Goal: Task Accomplishment & Management: Manage account settings

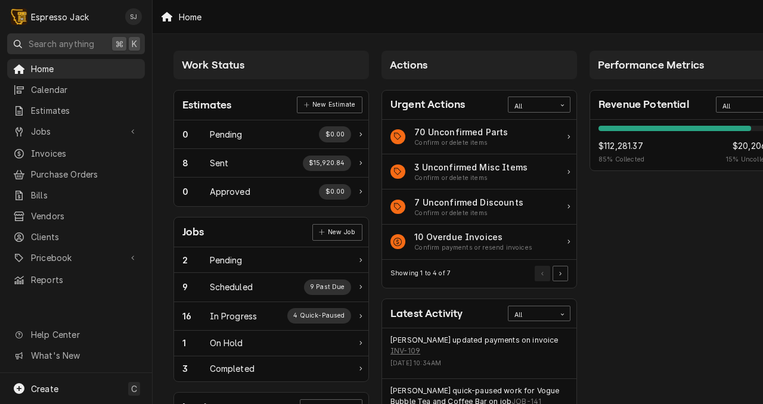
click at [46, 43] on span "Search anything" at bounding box center [62, 44] width 66 height 13
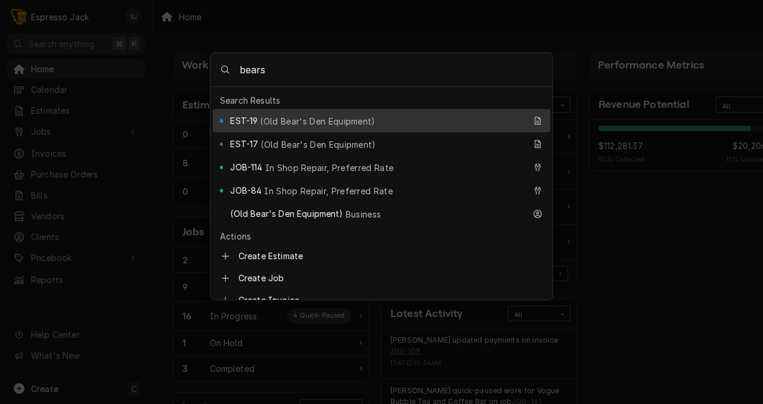
type input "bears"
click at [308, 110] on div "EST-19 (Old Bear's Den Equipment)" at bounding box center [381, 120] width 337 height 23
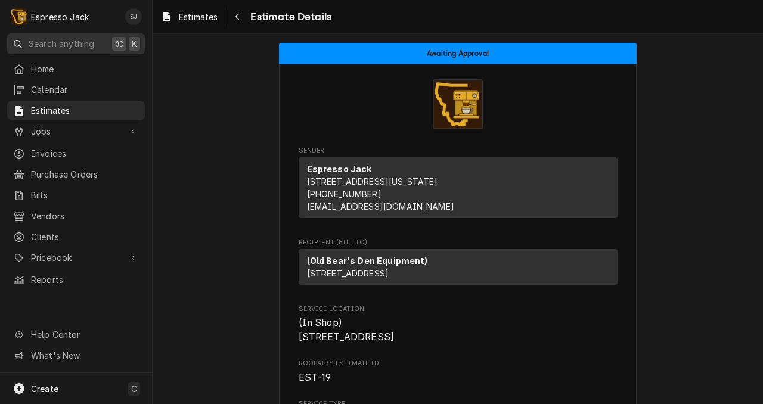
click at [73, 43] on span "Search anything" at bounding box center [62, 44] width 66 height 13
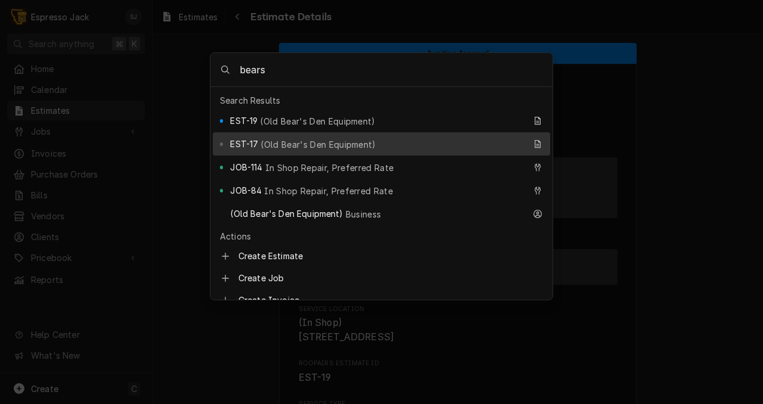
type input "bears"
click at [328, 138] on span "(Old Bear's Den Equipment)" at bounding box center [317, 144] width 115 height 13
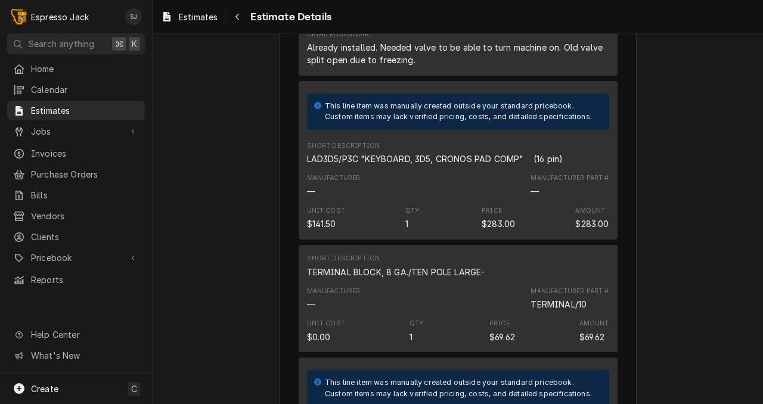
scroll to position [1111, 0]
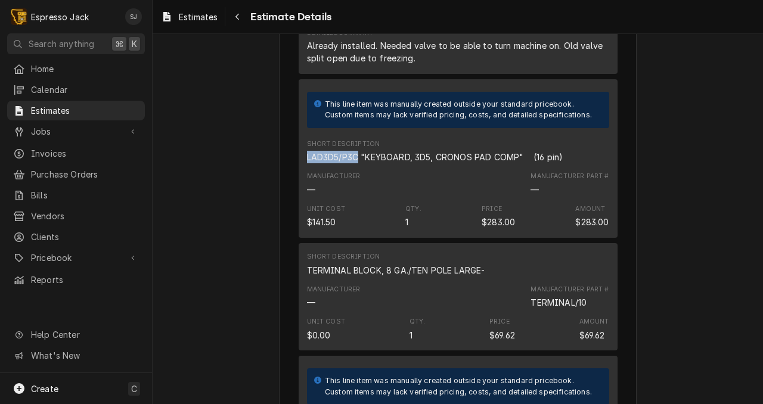
drag, startPoint x: 306, startPoint y: 197, endPoint x: 358, endPoint y: 196, distance: 51.9
click at [358, 196] on div "This line item was manually created outside your standard pricebook. Custom ite…" at bounding box center [458, 158] width 319 height 159
copy div "LAD3D5/P3C"
click at [398, 232] on div "Unit Cost $141.50 Qty. 1 Price $283.00 Amount $283.00" at bounding box center [458, 216] width 302 height 32
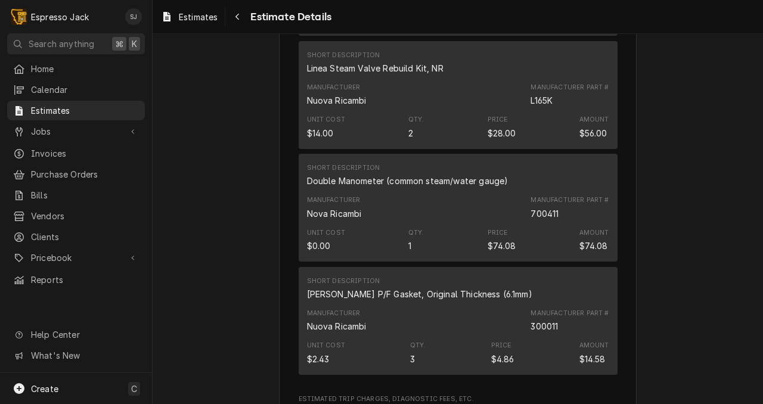
scroll to position [1969, 0]
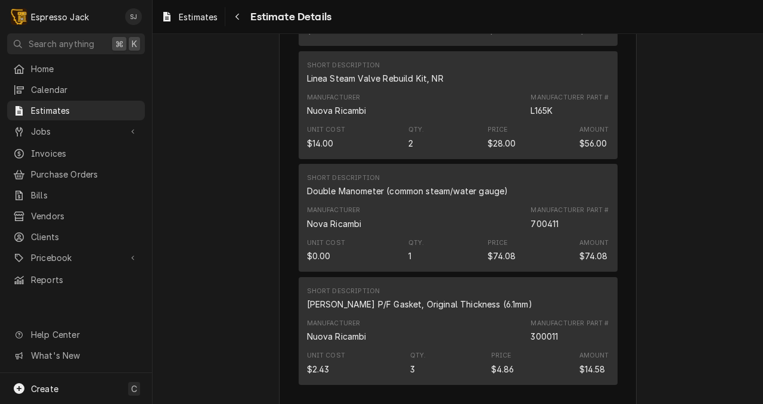
click at [550, 230] on div "700411" at bounding box center [545, 224] width 28 height 13
copy div "700411"
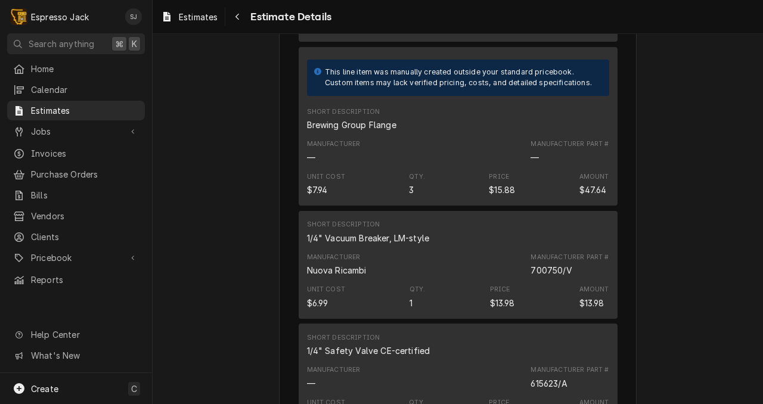
scroll to position [1583, 0]
click at [458, 137] on div "Short Description Brewing Group Flange" at bounding box center [458, 120] width 302 height 32
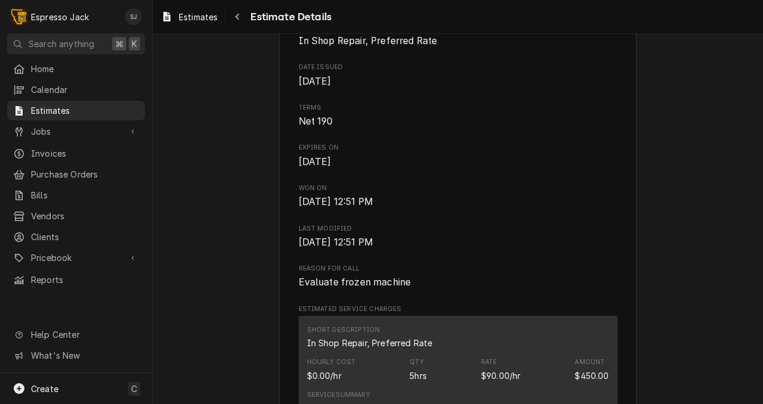
scroll to position [0, 0]
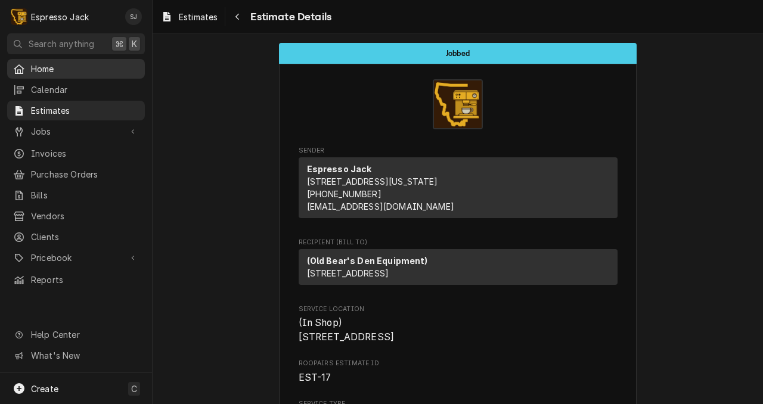
click at [50, 73] on div "Home" at bounding box center [76, 68] width 133 height 15
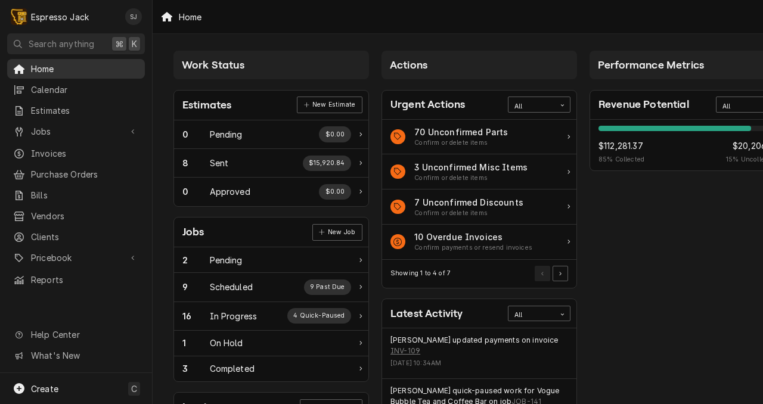
click at [44, 67] on span "Home" at bounding box center [85, 69] width 108 height 13
click at [53, 89] on span "Calendar" at bounding box center [85, 89] width 108 height 13
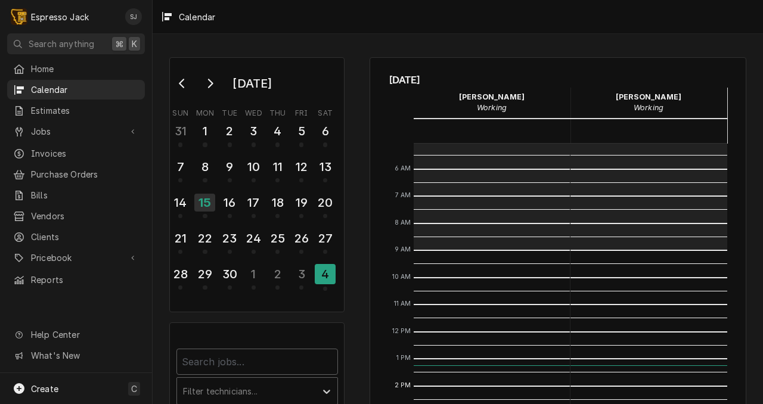
scroll to position [137, 0]
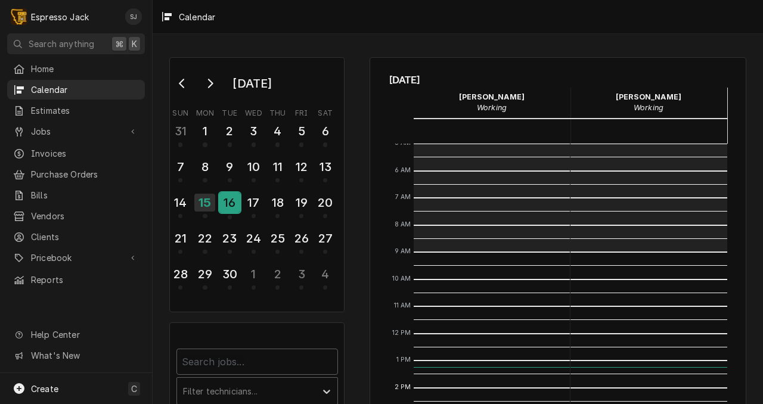
click at [235, 192] on div "16" at bounding box center [229, 204] width 21 height 29
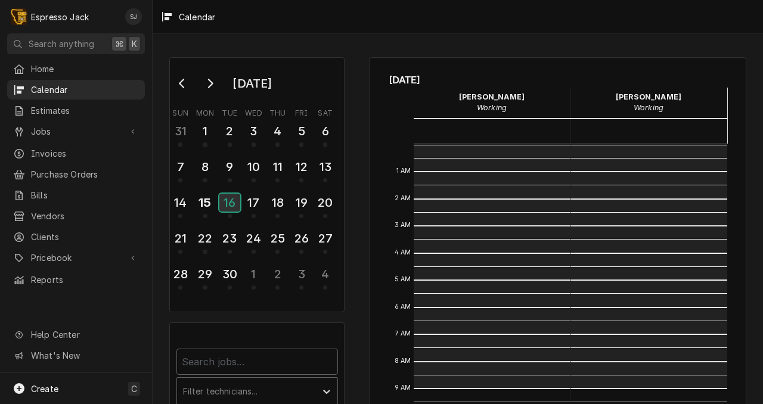
scroll to position [244, 0]
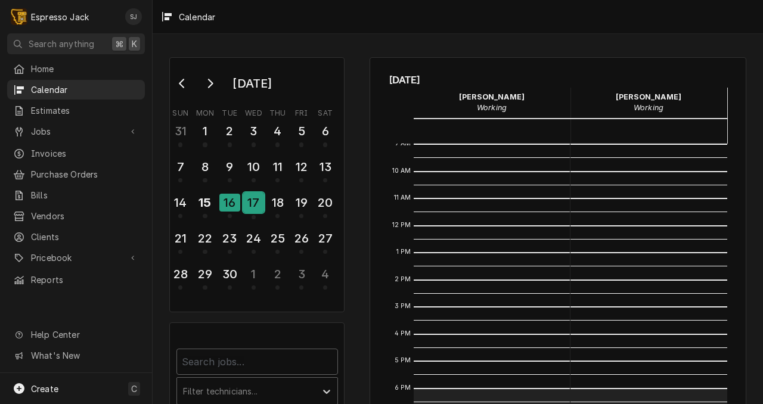
click at [253, 193] on div "17" at bounding box center [253, 203] width 21 height 20
click at [271, 204] on div "18" at bounding box center [277, 203] width 21 height 20
click at [295, 203] on div "19" at bounding box center [301, 203] width 21 height 20
click at [276, 198] on div "18" at bounding box center [277, 203] width 21 height 20
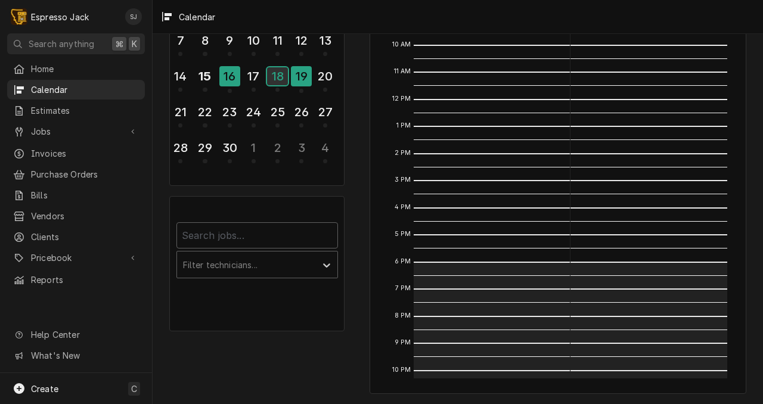
scroll to position [0, 0]
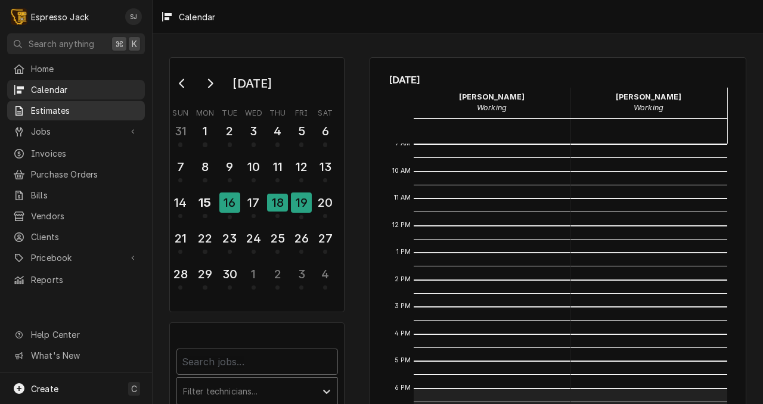
click at [44, 111] on span "Estimates" at bounding box center [85, 110] width 108 height 13
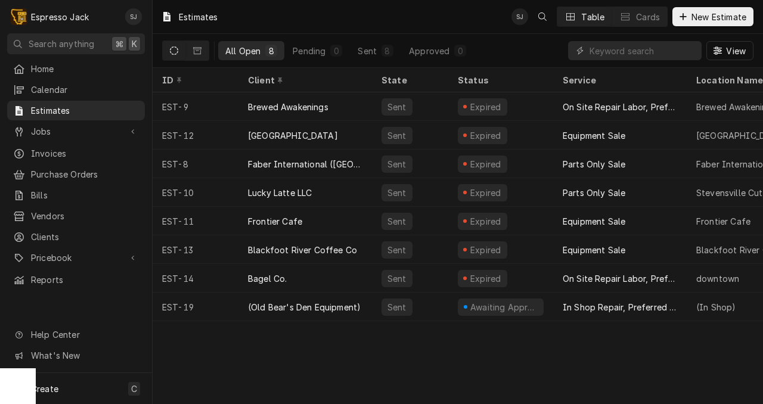
click at [233, 369] on div "Estimates SJ Table Cards New Estimate All Open 8 Pending 0 Sent 8 Approved 0 Vi…" at bounding box center [458, 202] width 610 height 404
click at [46, 126] on span "Jobs" at bounding box center [76, 131] width 90 height 13
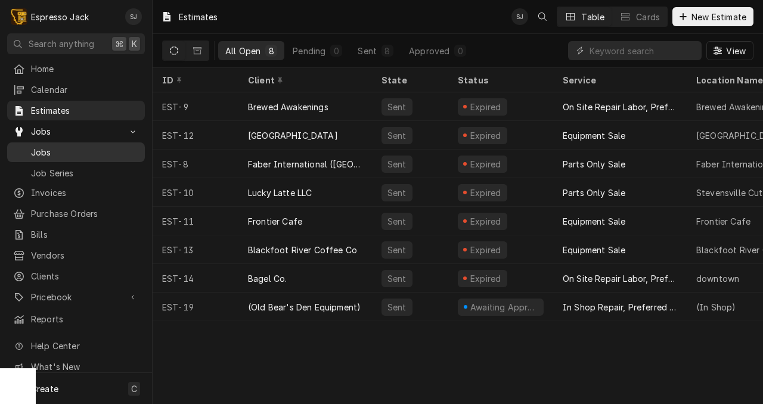
click at [39, 147] on span "Jobs" at bounding box center [85, 152] width 108 height 13
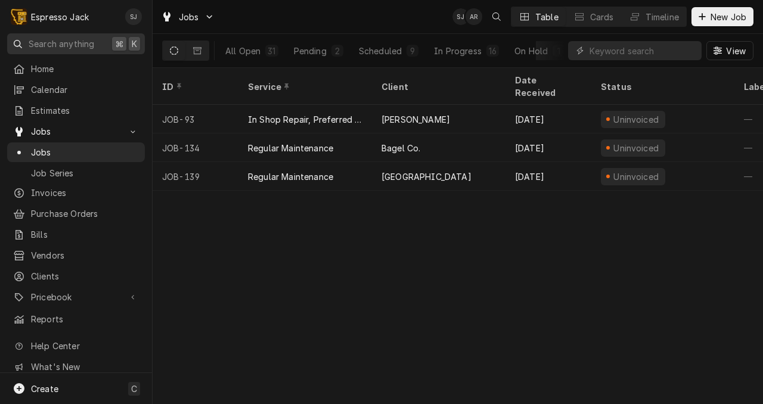
click at [43, 42] on span "Search anything" at bounding box center [62, 44] width 66 height 13
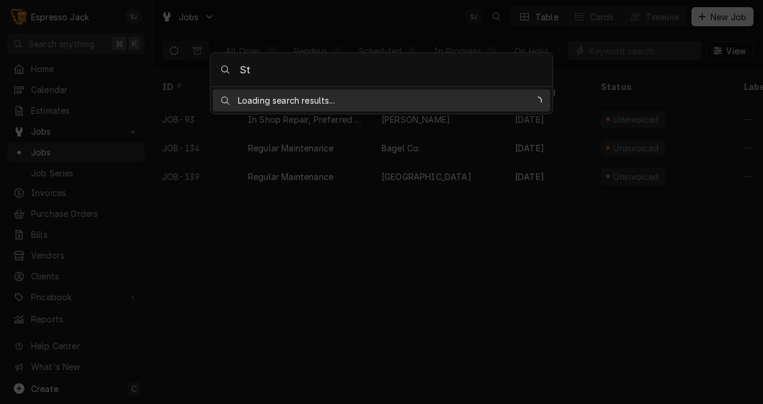
type input "S"
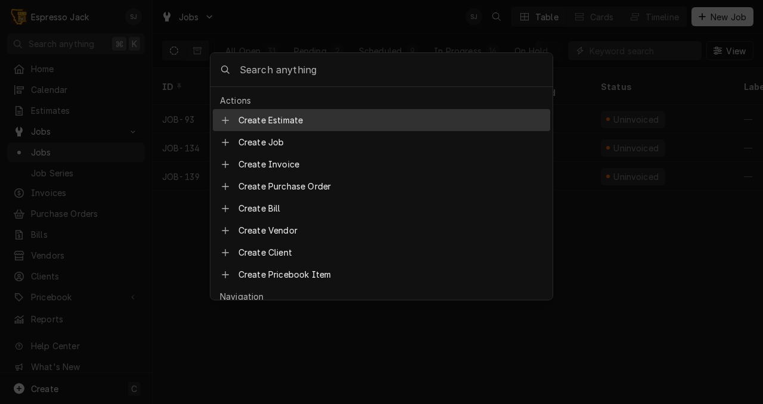
click at [226, 33] on body "E Espresso Jack SJ Search anything ⌘ K Home Calendar Estimates Jobs Jobs Job Se…" at bounding box center [381, 202] width 763 height 404
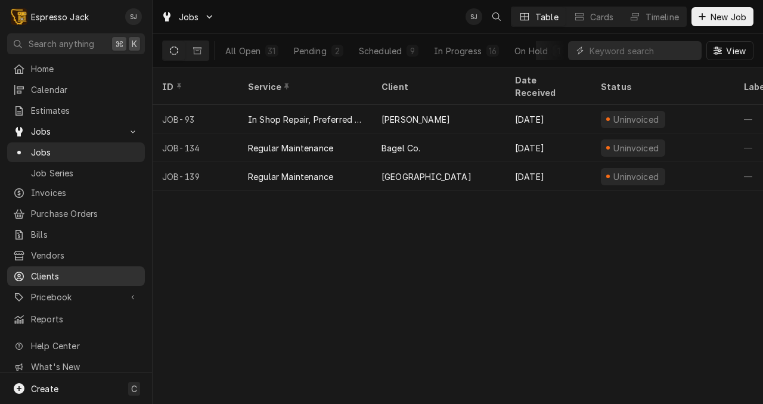
click at [44, 270] on span "Clients" at bounding box center [85, 276] width 108 height 13
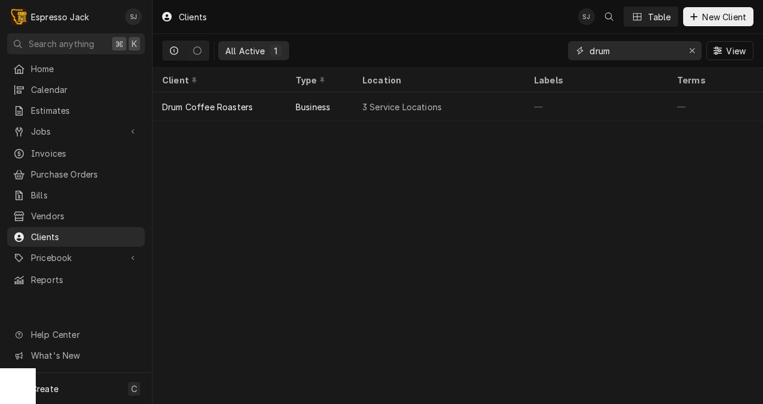
click at [605, 52] on input "drum" at bounding box center [634, 50] width 89 height 19
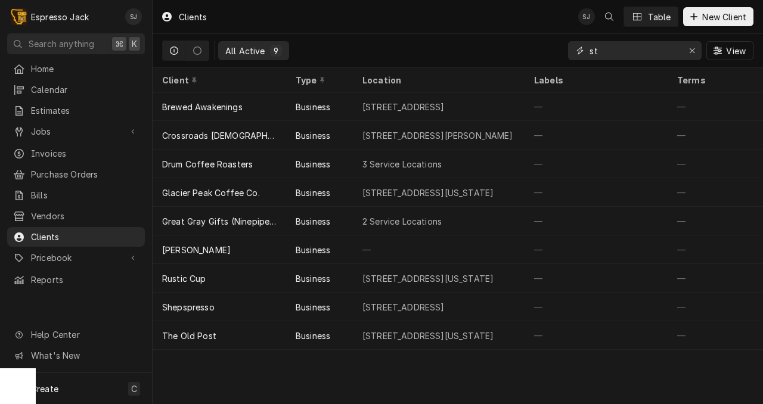
type input "s"
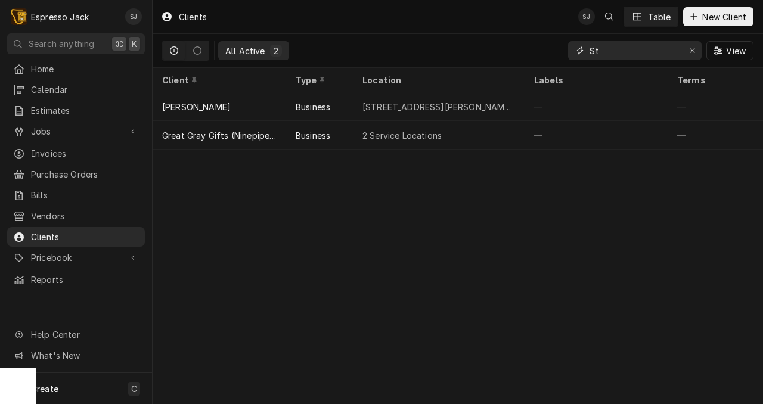
type input "S"
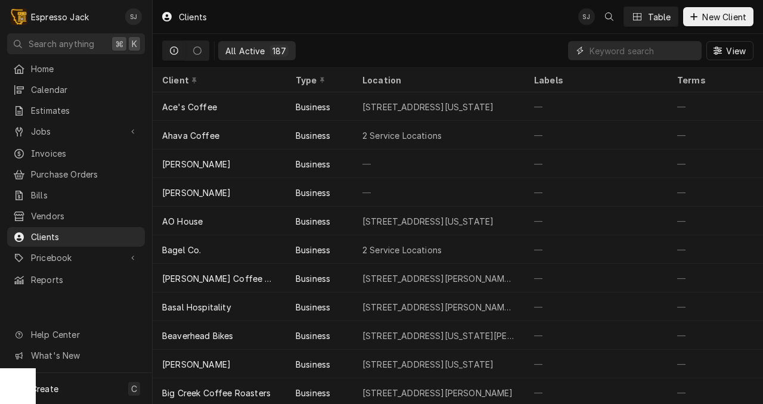
type input "a"
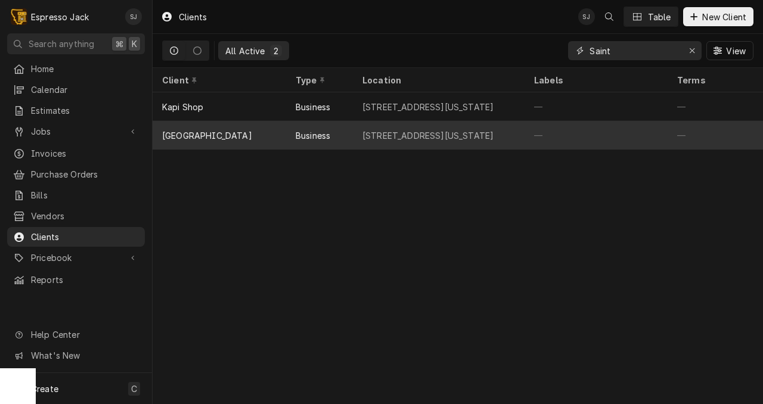
type input "Saint"
click at [369, 131] on div "500 West Broadway Street, Missoula, Montana 59802" at bounding box center [427, 135] width 131 height 13
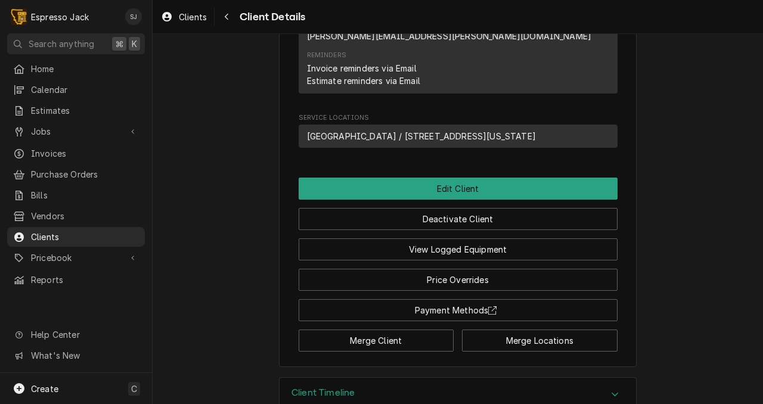
scroll to position [577, 0]
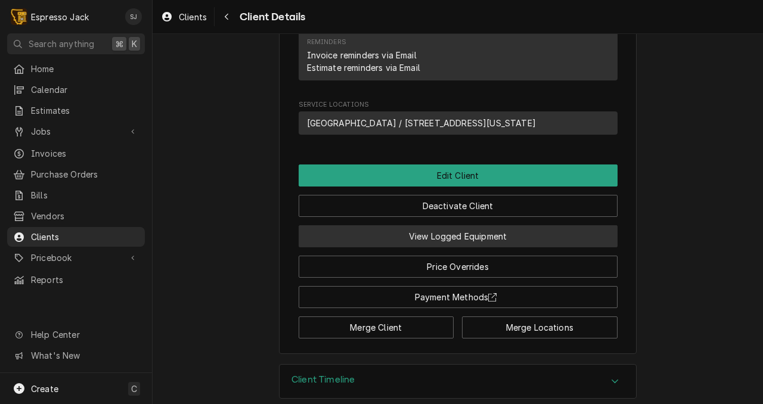
click at [423, 225] on button "View Logged Equipment" at bounding box center [458, 236] width 319 height 22
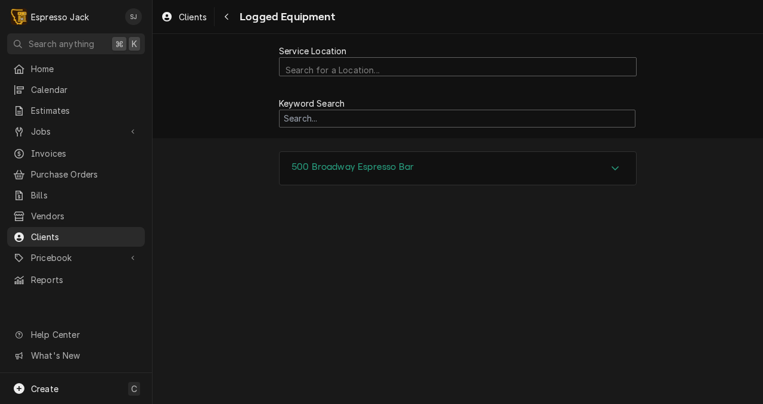
click at [331, 162] on h3 "500 Broadway Espresso Bar" at bounding box center [352, 167] width 122 height 11
click at [230, 16] on div "Navigate back" at bounding box center [227, 17] width 12 height 12
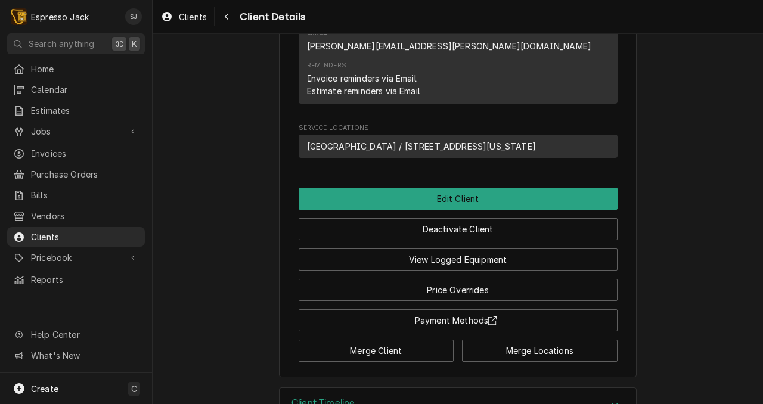
scroll to position [577, 0]
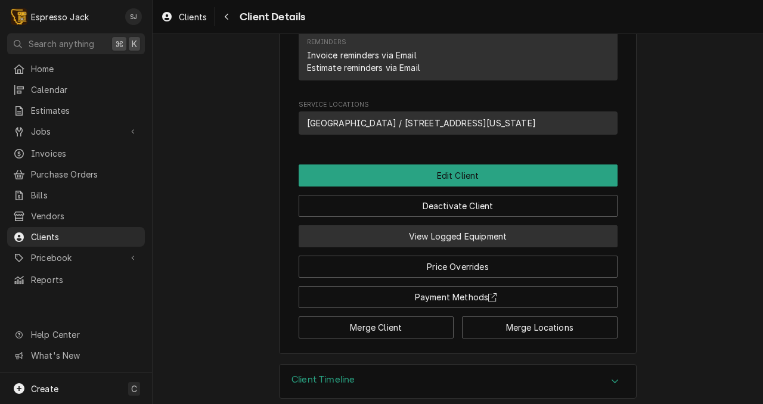
click at [414, 225] on button "View Logged Equipment" at bounding box center [458, 236] width 319 height 22
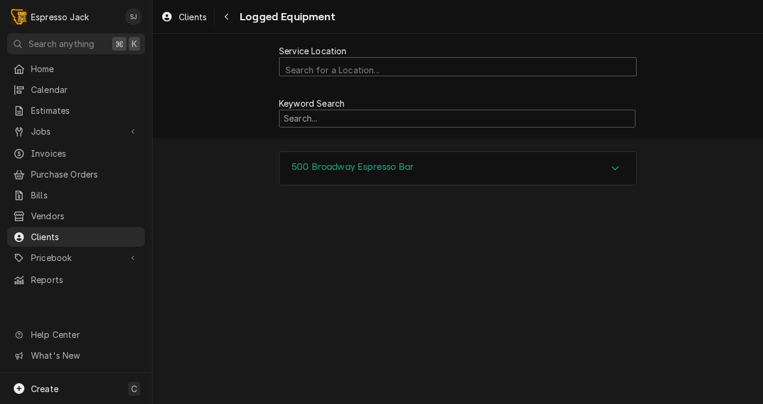
click at [613, 170] on icon "Accordion Header" at bounding box center [615, 168] width 8 height 10
click at [228, 17] on icon "Navigate back" at bounding box center [226, 17] width 5 height 8
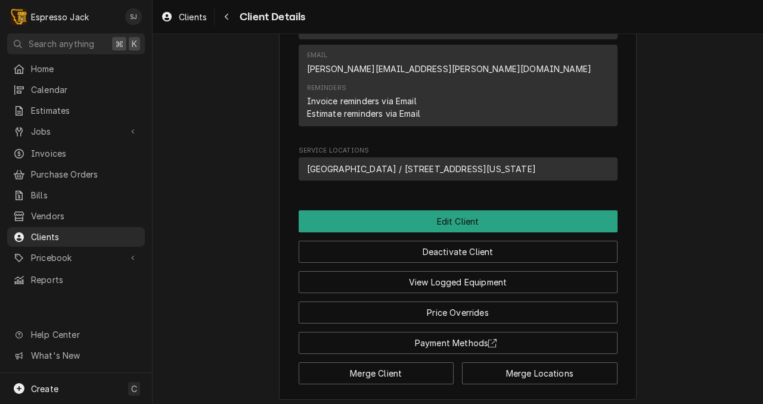
scroll to position [577, 0]
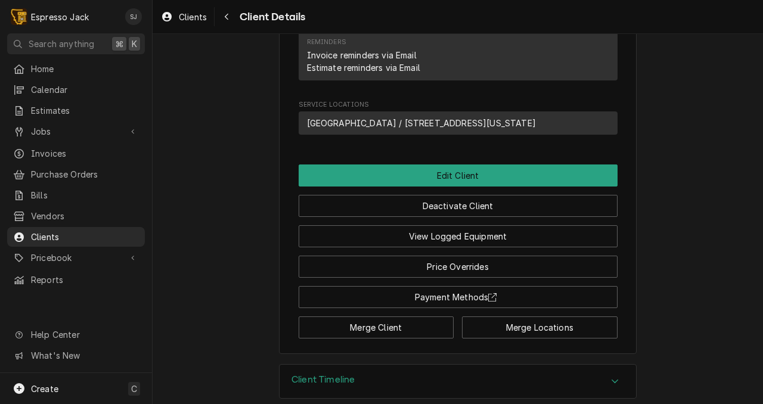
click at [610, 374] on div "Accordion Header" at bounding box center [615, 381] width 18 height 14
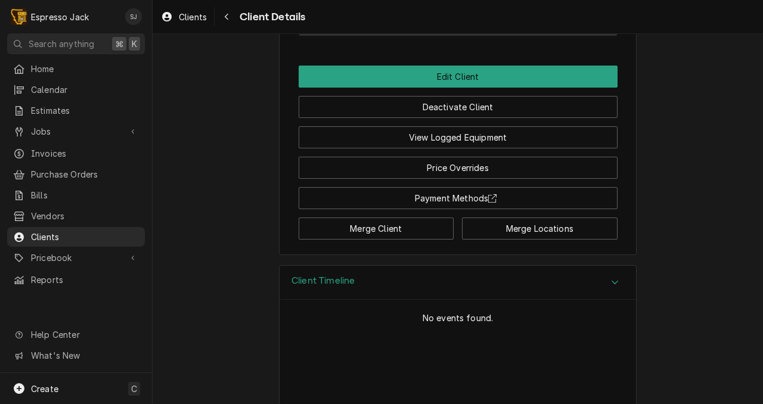
scroll to position [687, 0]
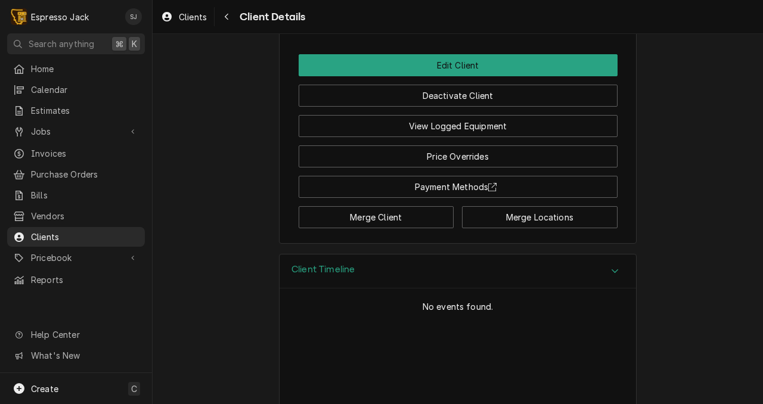
click at [613, 266] on icon "Accordion Header" at bounding box center [615, 271] width 8 height 10
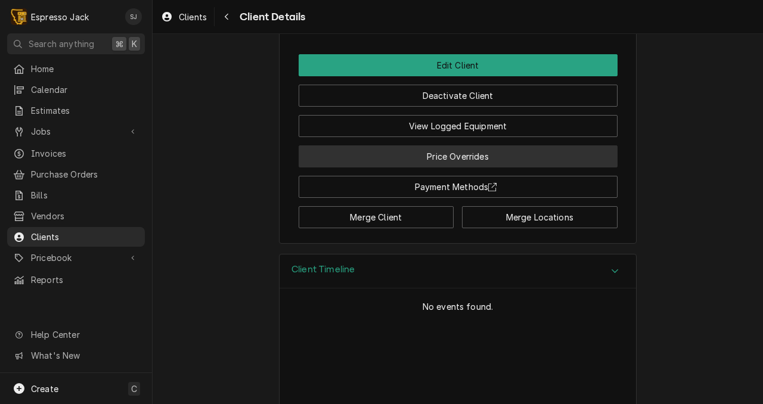
scroll to position [577, 0]
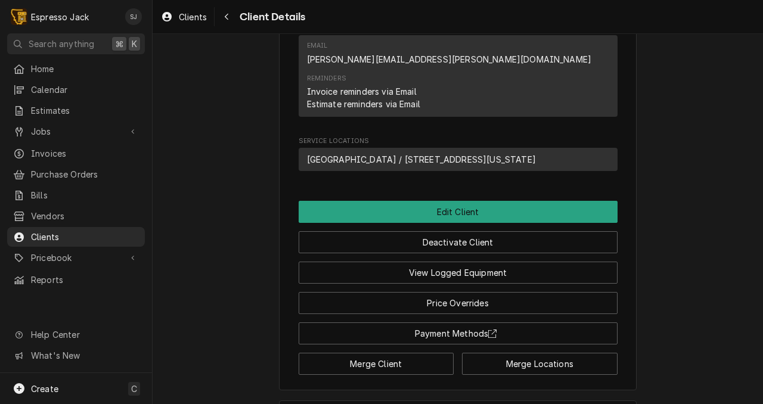
scroll to position [549, 0]
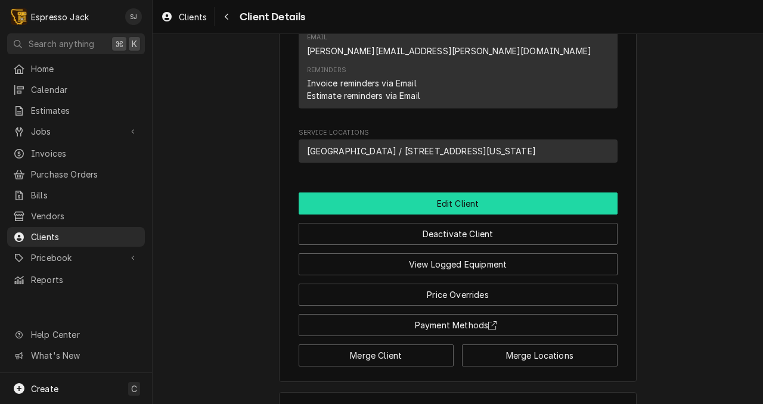
click at [489, 193] on button "Edit Client" at bounding box center [458, 204] width 319 height 22
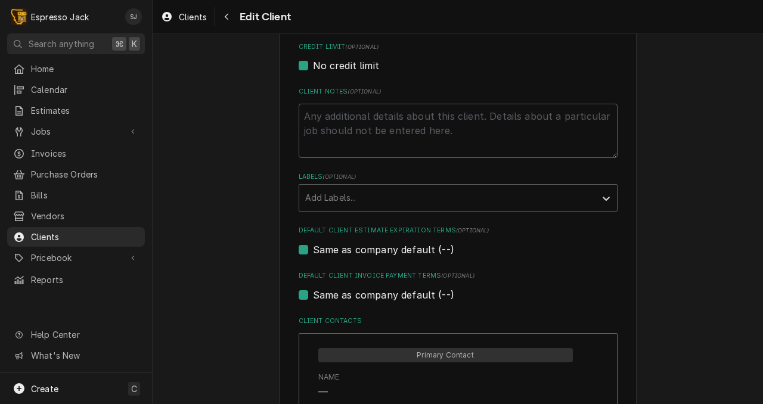
scroll to position [359, 0]
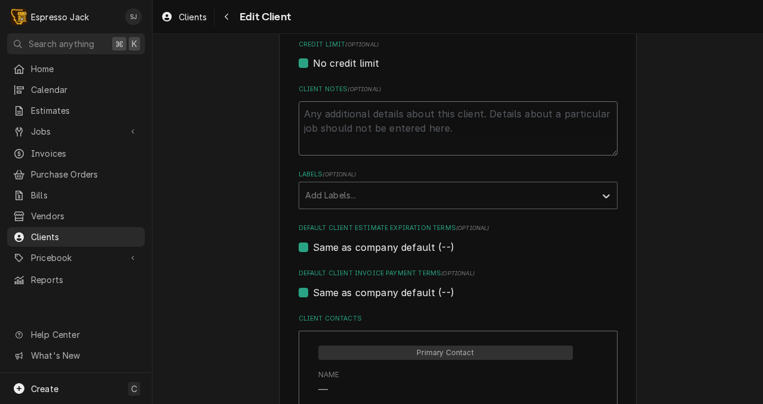
click at [337, 129] on textarea "Client Notes ( optional )" at bounding box center [458, 128] width 319 height 54
type textarea "f"
type textarea "x"
type textarea "C"
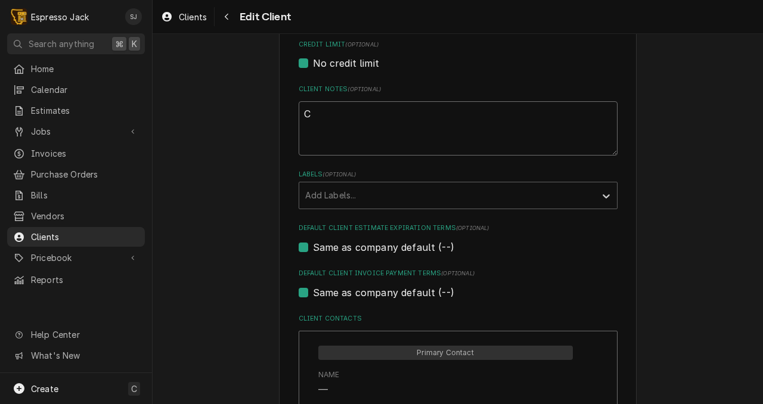
type textarea "x"
type textarea "Ca"
type textarea "x"
type textarea "Caf"
type textarea "x"
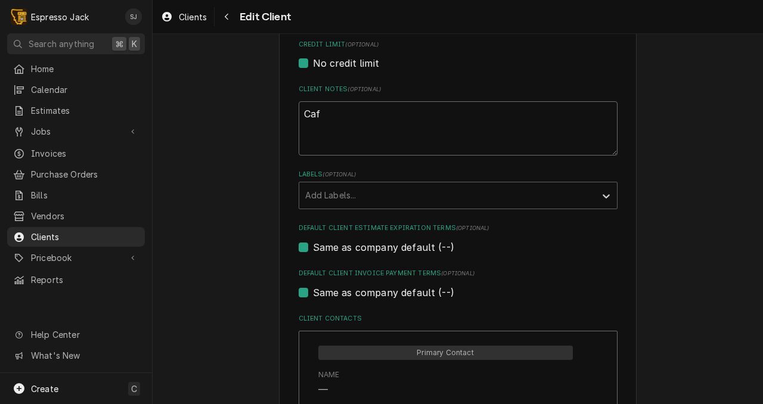
type textarea "Cafe"
type textarea "x"
type textarea "Cafe"
type textarea "x"
type textarea "Cafe C"
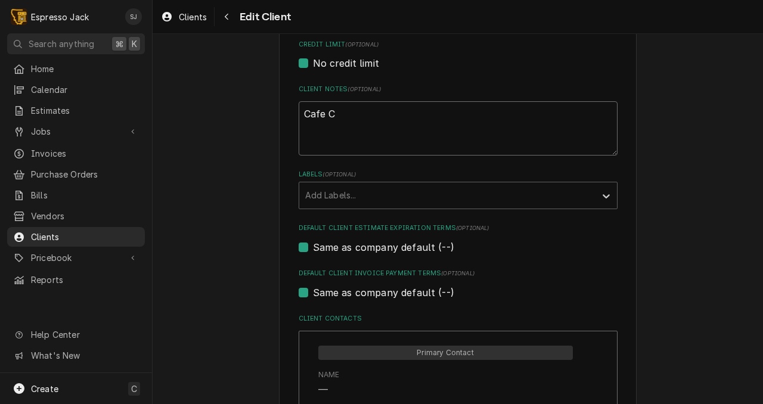
type textarea "x"
type textarea "Cafe"
type textarea "x"
type textarea "Cafe c"
type textarea "x"
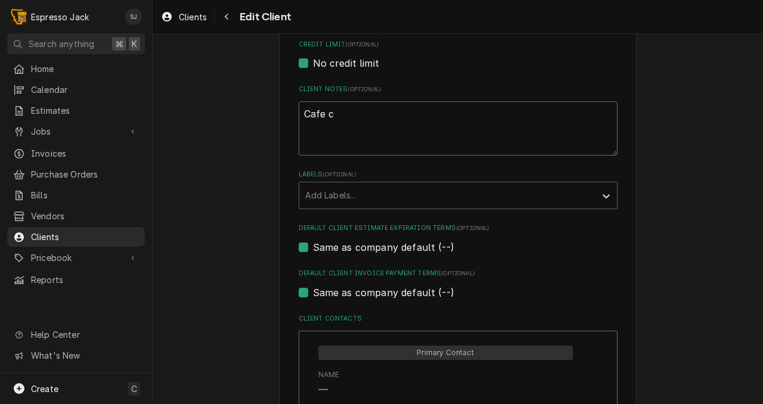
type textarea "Cafe cl"
type textarea "x"
type textarea "Cafe clo"
type textarea "x"
type textarea "Cafe clos"
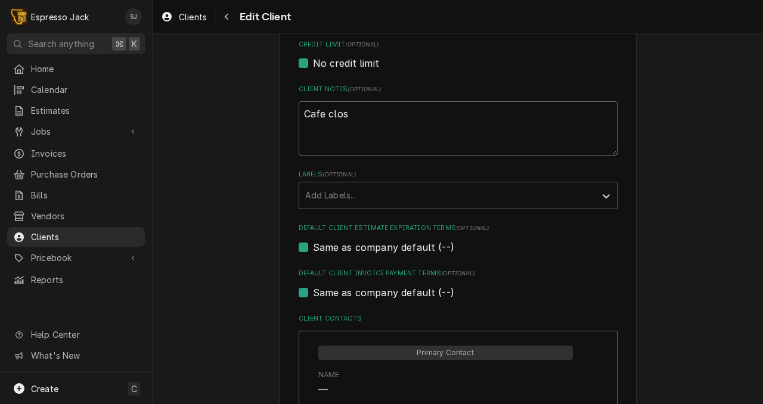
type textarea "x"
type textarea "Cafe close"
type textarea "x"
type textarea "Cafe closes"
type textarea "x"
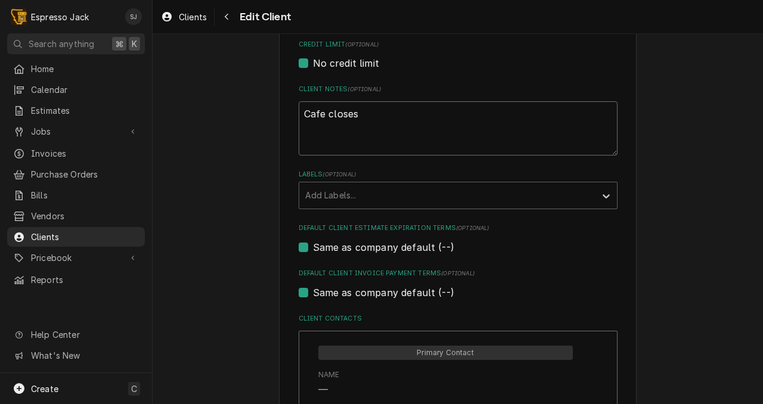
type textarea "Cafe closes"
type textarea "x"
type textarea "Cafe closes a"
type textarea "x"
type textarea "Cafe closes at"
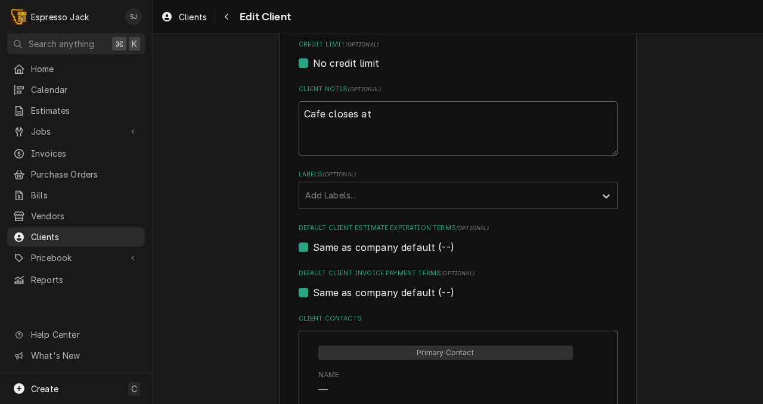
type textarea "x"
type textarea "Cafe closes at"
type textarea "x"
type textarea "Cafe closes at 1"
type textarea "x"
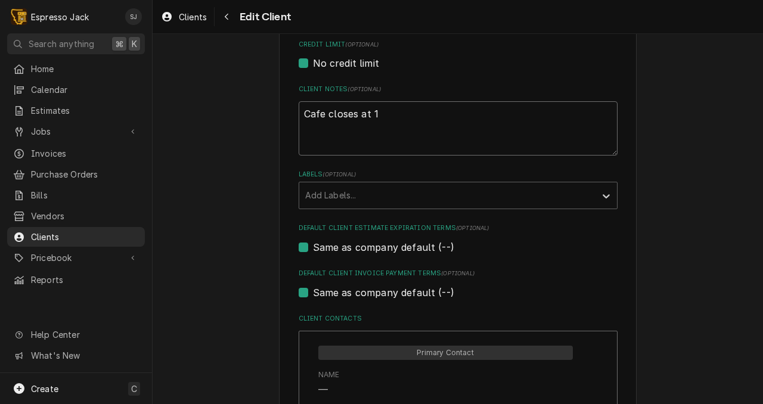
type textarea "Cafe closes at 1:"
type textarea "x"
type textarea "Cafe closes at 1:3"
type textarea "x"
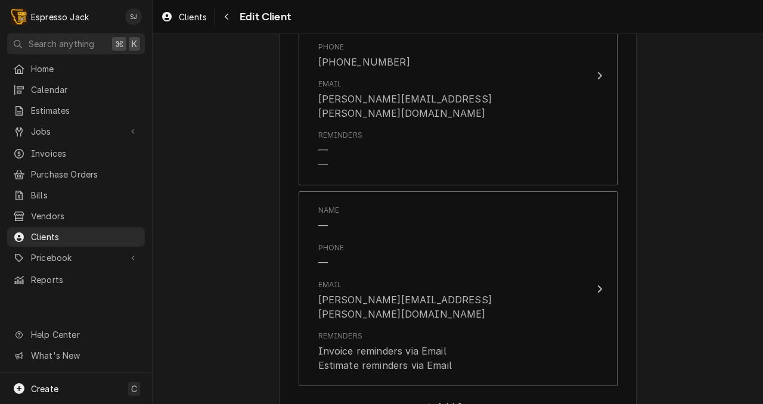
scroll to position [868, 0]
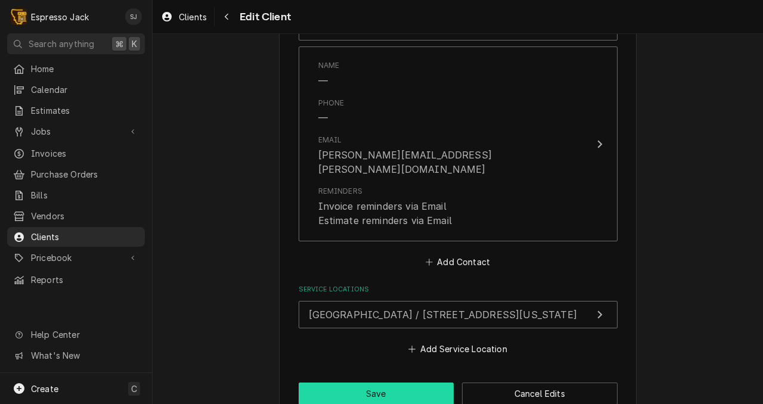
type textarea "Cafe closes at 1:30"
click at [370, 383] on button "Save" at bounding box center [377, 394] width 156 height 22
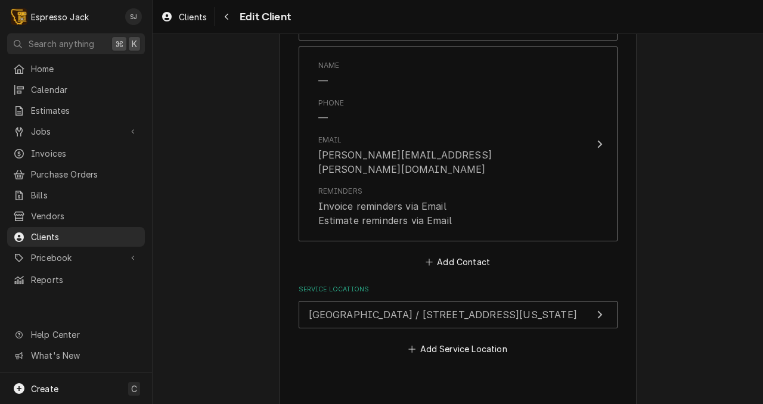
type textarea "x"
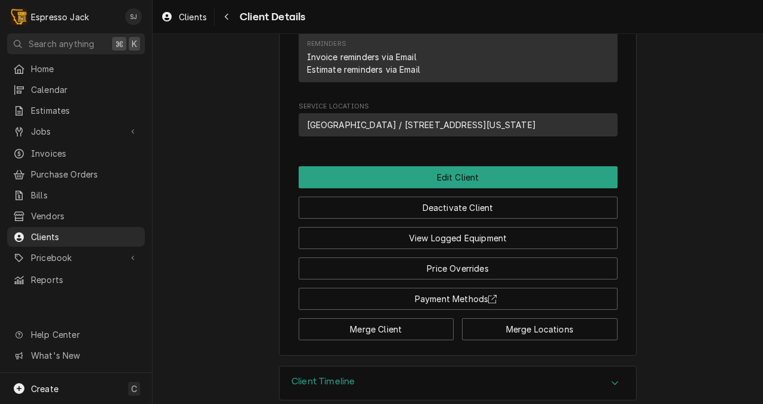
scroll to position [577, 0]
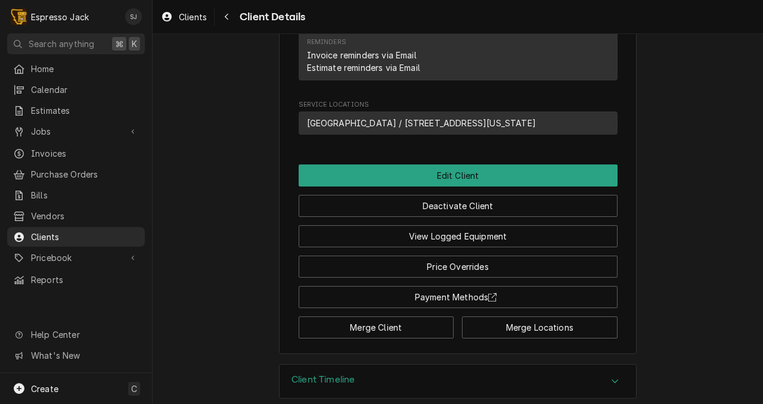
click at [383, 371] on div "Client Timeline" at bounding box center [458, 381] width 356 height 33
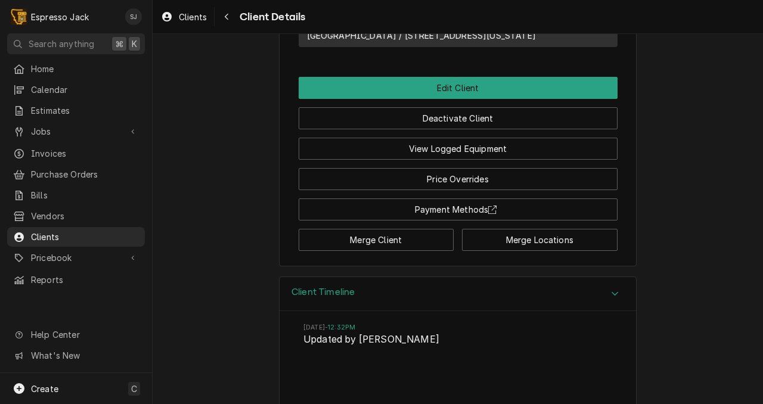
scroll to position [687, 0]
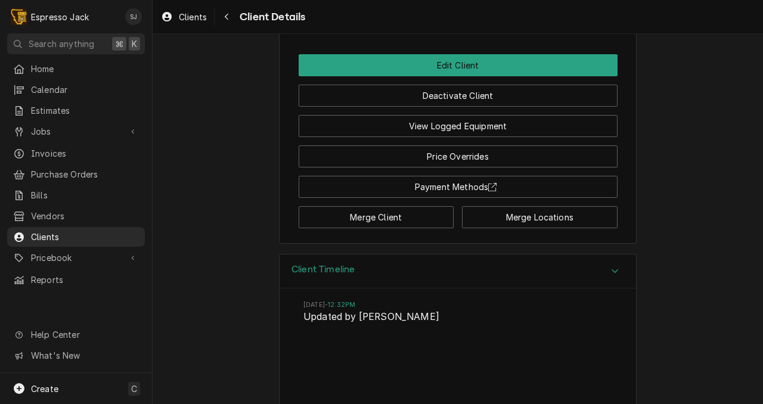
click at [355, 301] on em "12:32PM" at bounding box center [341, 305] width 27 height 8
click at [282, 289] on div "[DATE] 12:32PM Updated by [PERSON_NAME]" at bounding box center [458, 348] width 356 height 119
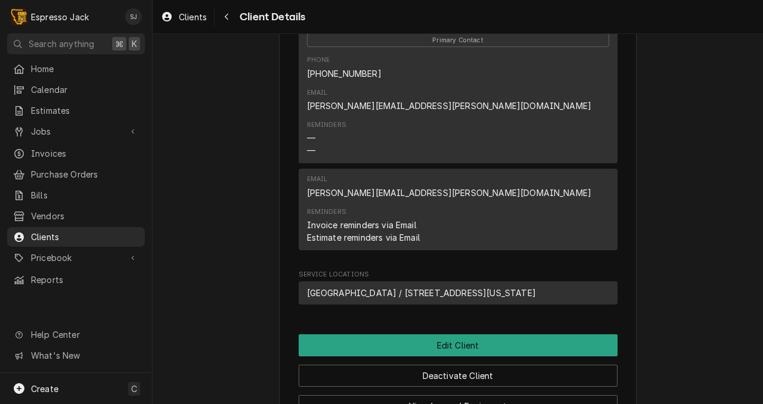
scroll to position [0, 0]
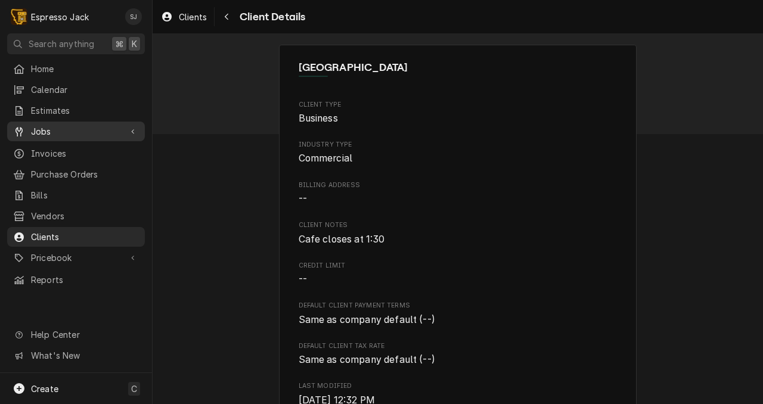
click at [53, 125] on span "Jobs" at bounding box center [76, 131] width 90 height 13
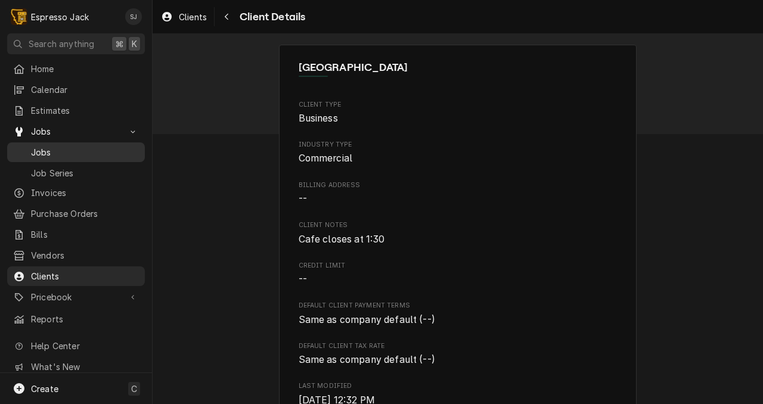
click at [36, 154] on div "Jobs" at bounding box center [76, 152] width 133 height 15
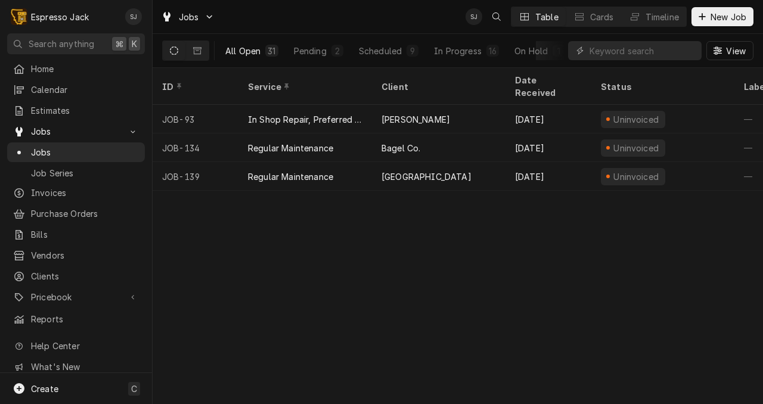
click at [263, 59] on button "All Open 31" at bounding box center [251, 50] width 67 height 19
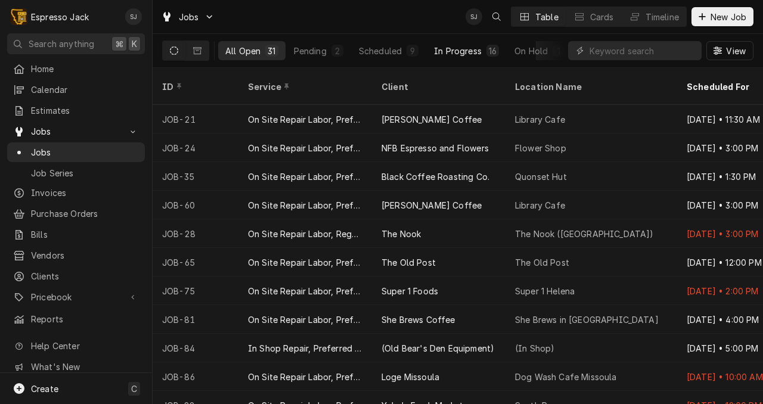
click at [454, 51] on div "In Progress" at bounding box center [458, 51] width 48 height 13
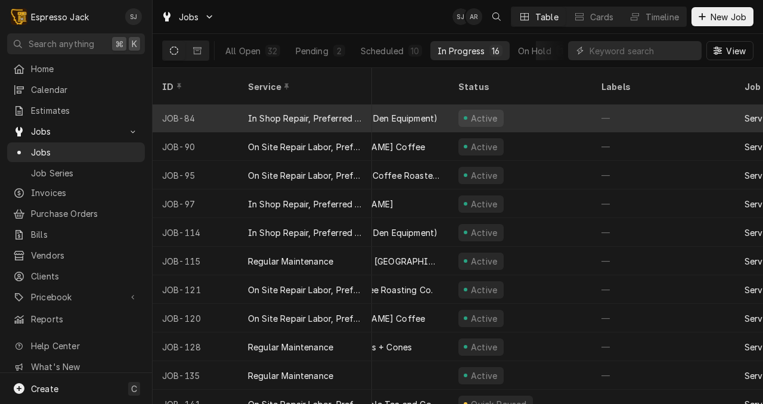
scroll to position [144, 0]
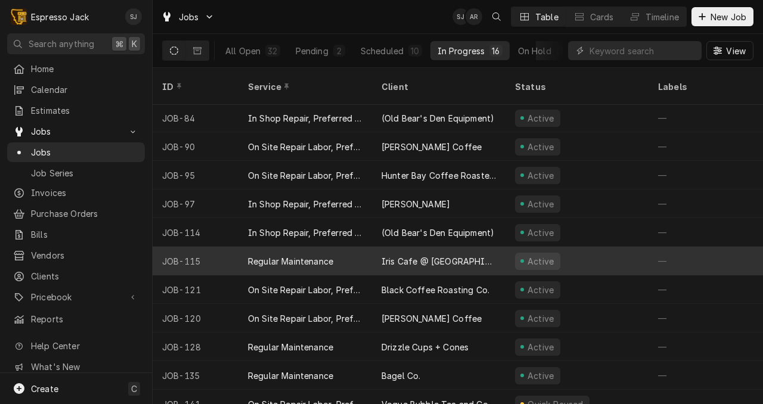
click at [302, 255] on div "Regular Maintenance" at bounding box center [290, 261] width 85 height 13
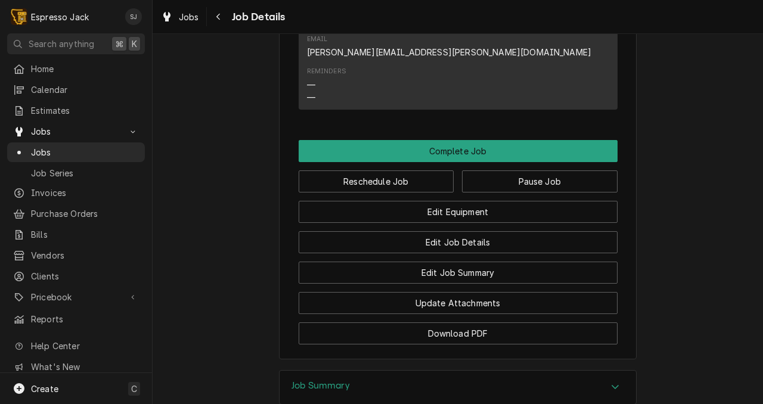
scroll to position [705, 0]
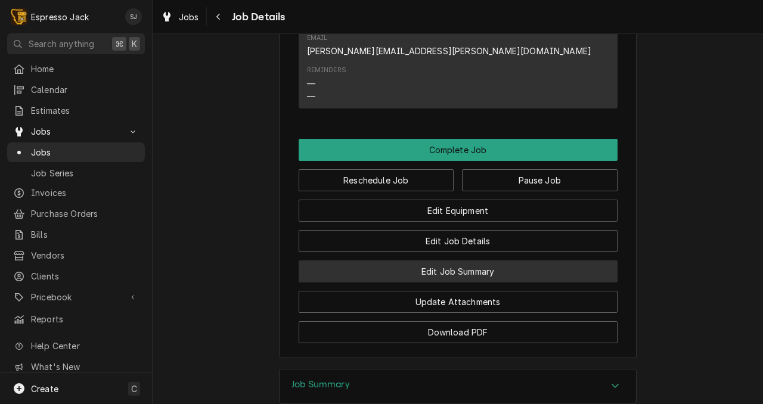
click at [466, 283] on button "Edit Job Summary" at bounding box center [458, 271] width 319 height 22
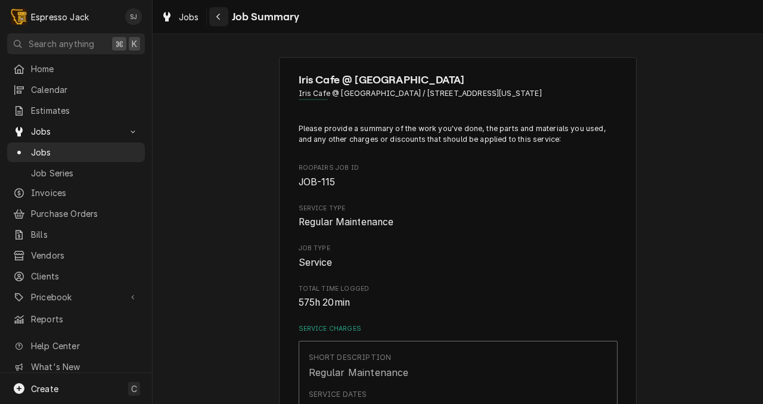
click at [218, 15] on icon "Navigate back" at bounding box center [218, 17] width 4 height 7
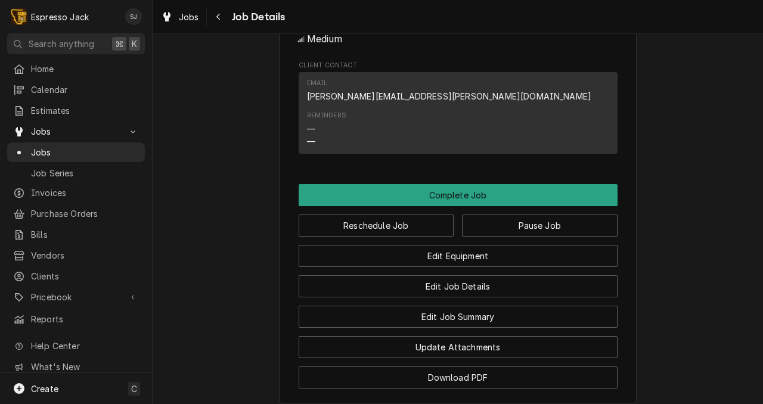
scroll to position [659, 0]
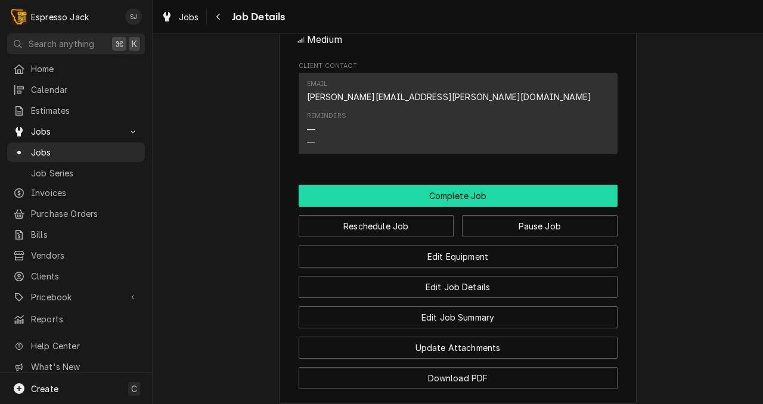
click at [440, 203] on button "Complete Job" at bounding box center [458, 196] width 319 height 22
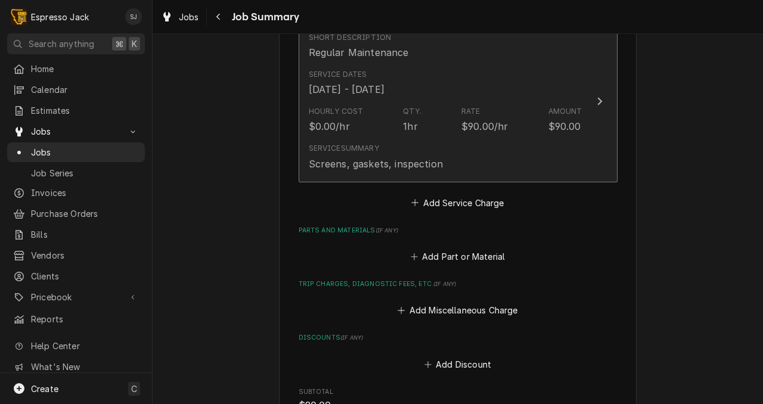
click at [422, 164] on div "Screens, gaskets, inspection" at bounding box center [376, 164] width 134 height 14
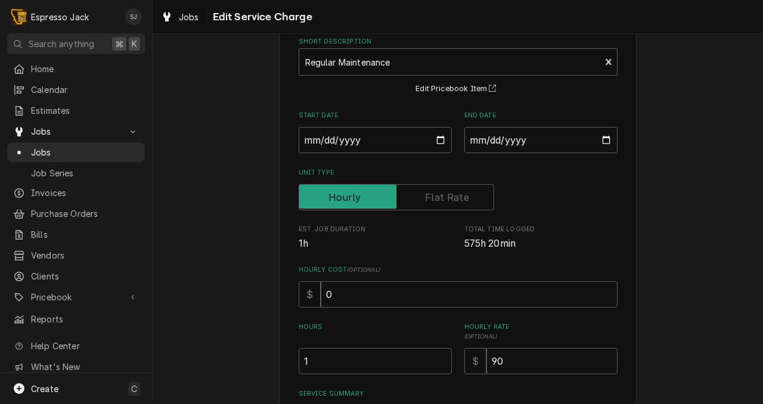
scroll to position [73, 0]
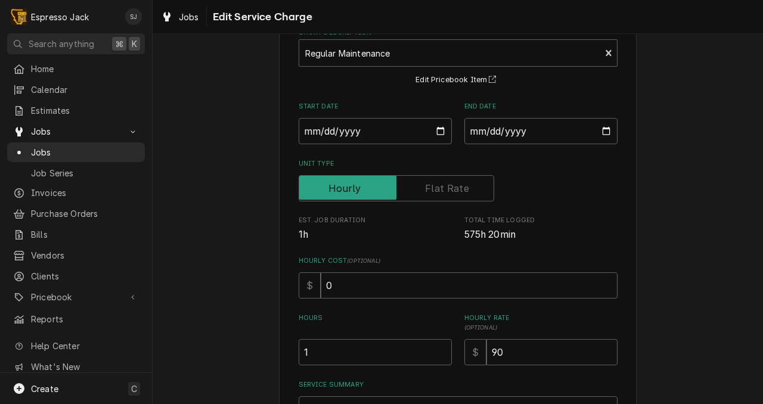
click at [255, 146] on div "Use the fields below to edit this service charge Short Description Regular Main…" at bounding box center [458, 263] width 610 height 581
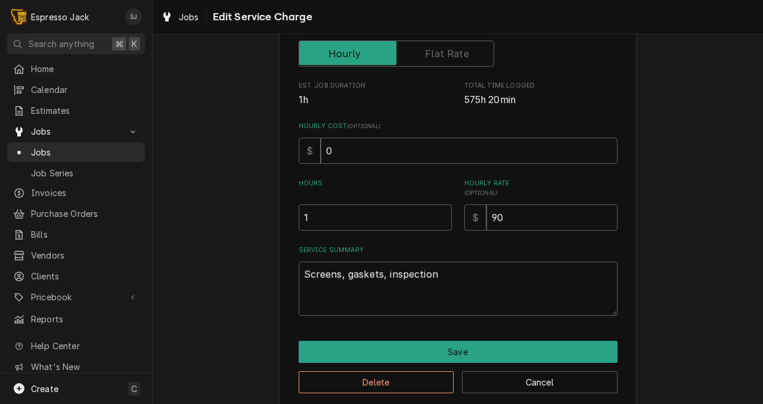
scroll to position [225, 0]
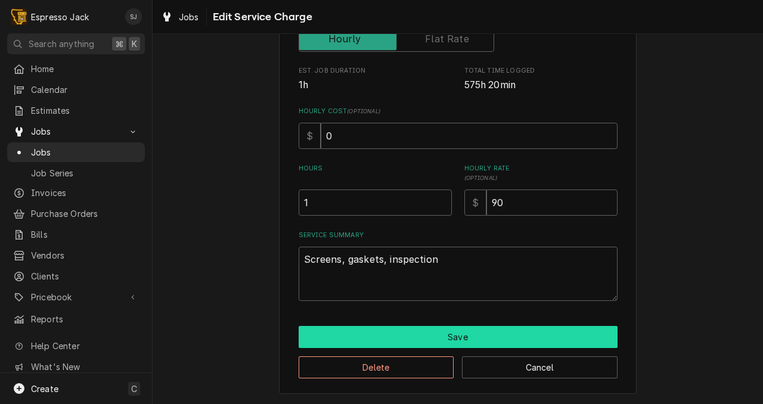
click at [417, 336] on button "Save" at bounding box center [458, 337] width 319 height 22
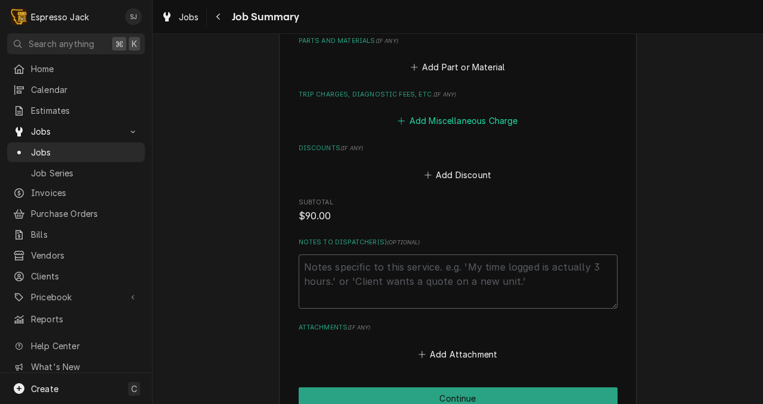
scroll to position [598, 0]
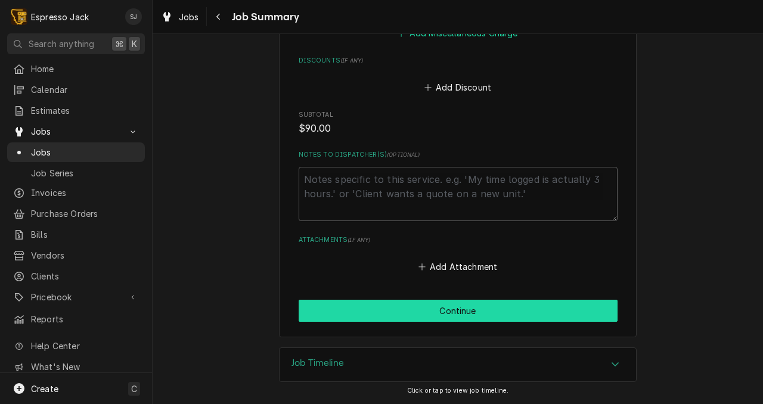
click at [434, 312] on button "Continue" at bounding box center [458, 311] width 319 height 22
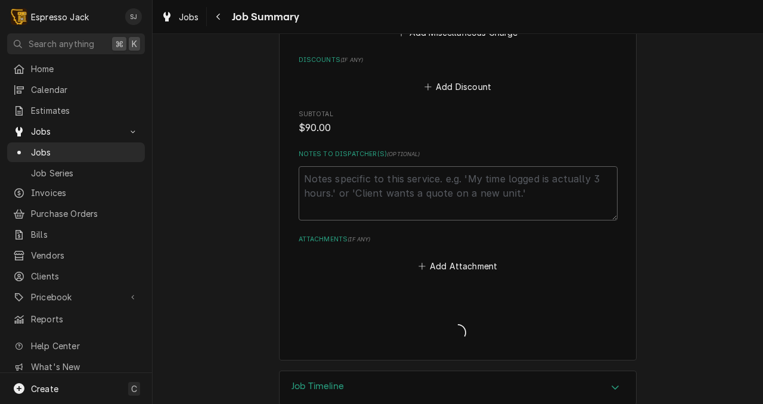
type textarea "x"
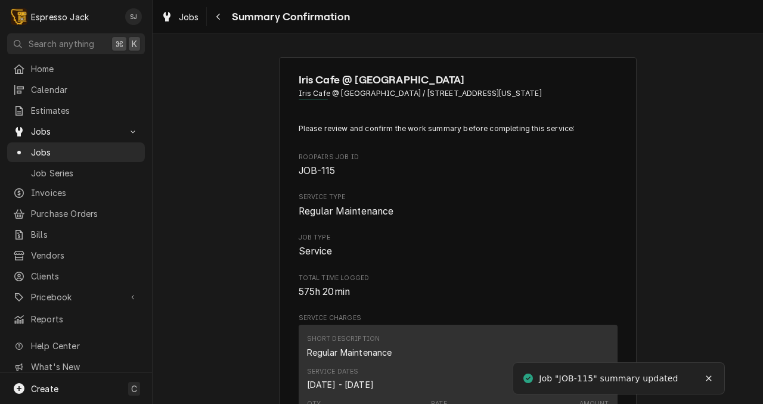
scroll to position [383, 0]
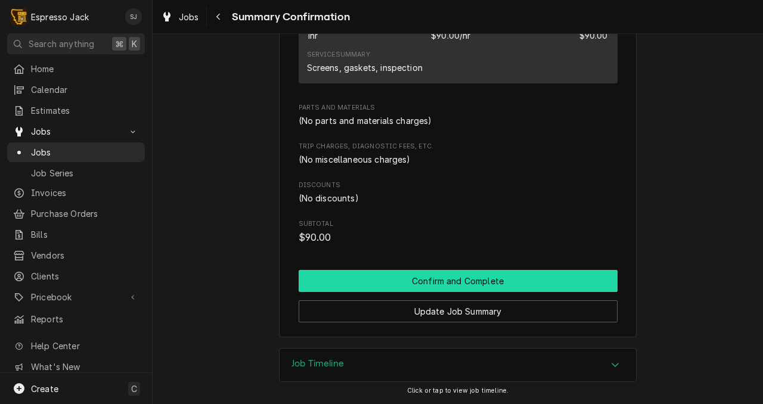
click at [483, 275] on button "Confirm and Complete" at bounding box center [458, 281] width 319 height 22
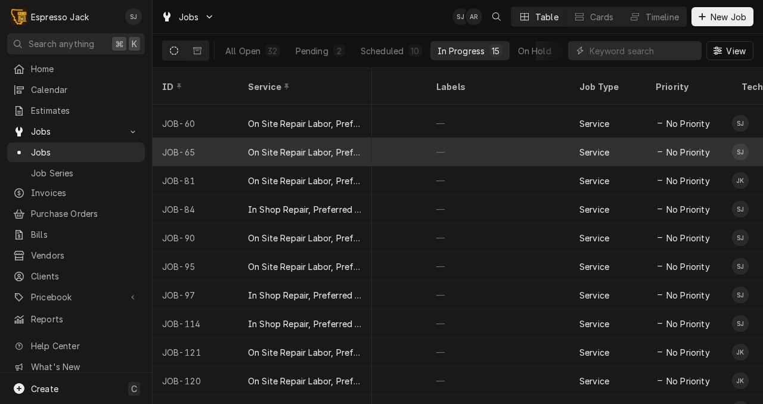
scroll to position [53, 222]
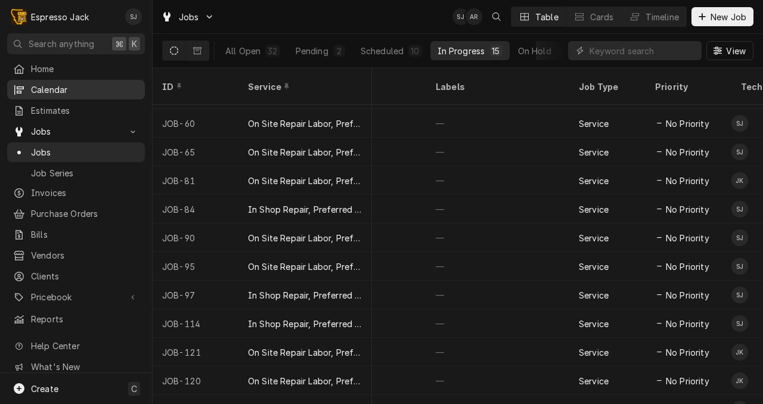
click at [51, 92] on span "Calendar" at bounding box center [85, 89] width 108 height 13
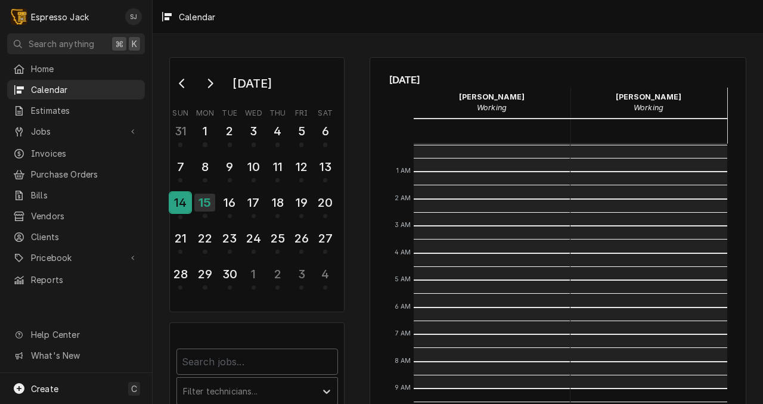
click at [180, 204] on div "14" at bounding box center [180, 203] width 21 height 20
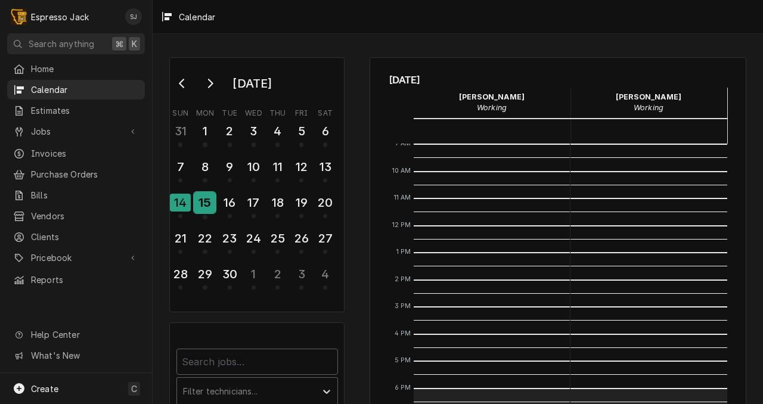
click at [201, 202] on div "15" at bounding box center [204, 203] width 21 height 20
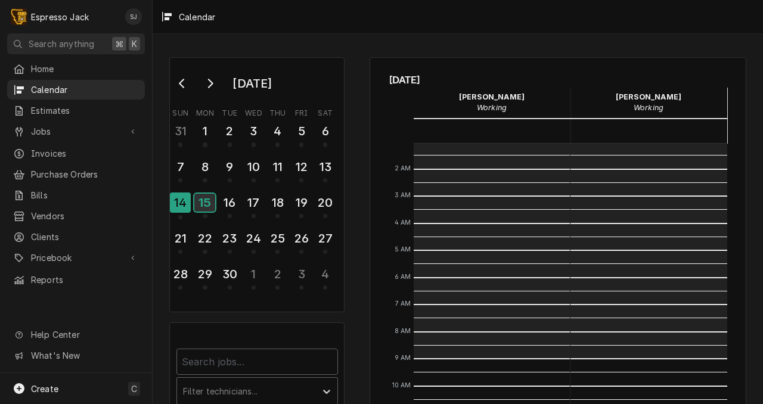
scroll to position [42, 0]
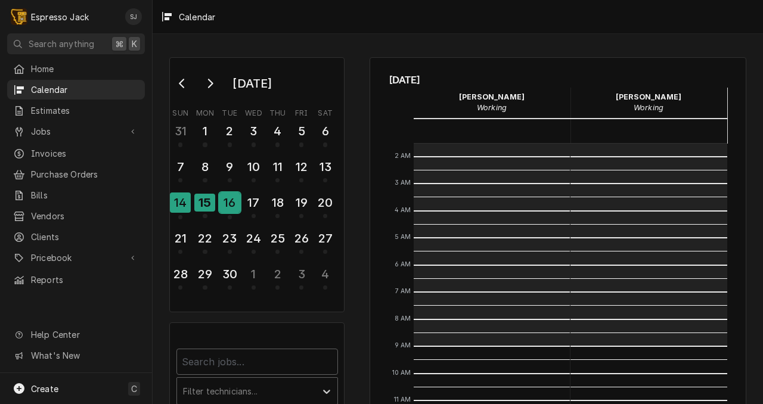
click at [229, 206] on div "16" at bounding box center [229, 203] width 21 height 20
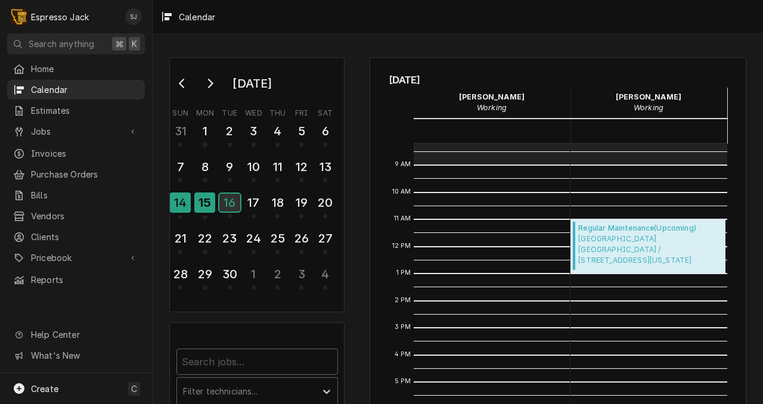
scroll to position [223, 0]
click at [262, 200] on div "17" at bounding box center [253, 203] width 21 height 20
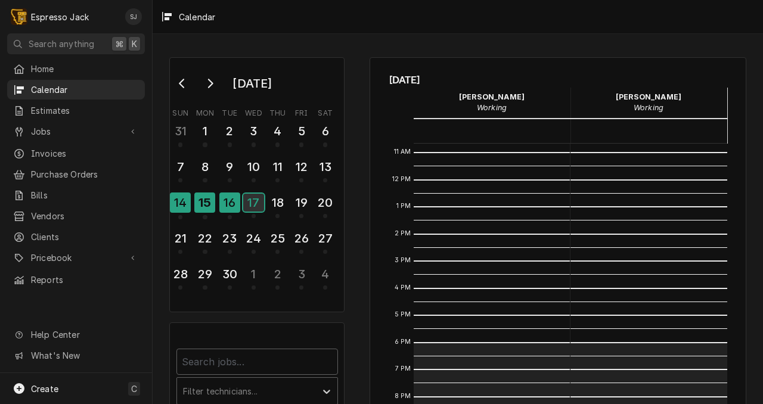
scroll to position [0, 0]
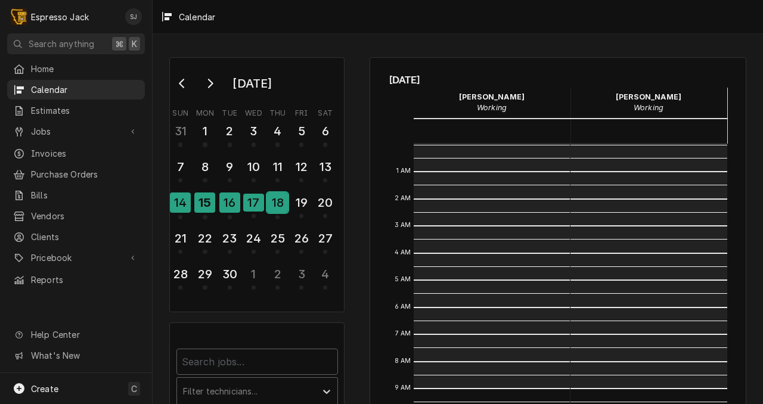
click at [268, 209] on div "18" at bounding box center [277, 203] width 21 height 20
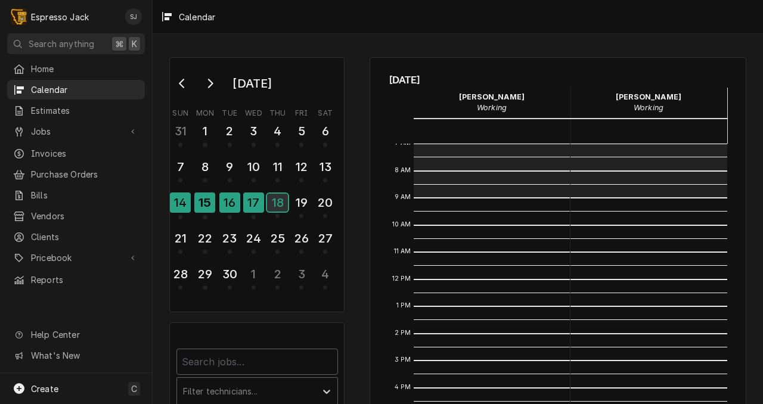
scroll to position [290, 0]
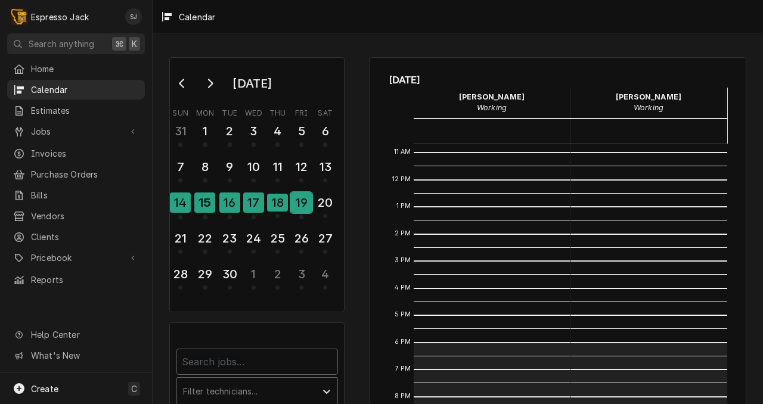
click at [303, 200] on div "19" at bounding box center [301, 203] width 21 height 20
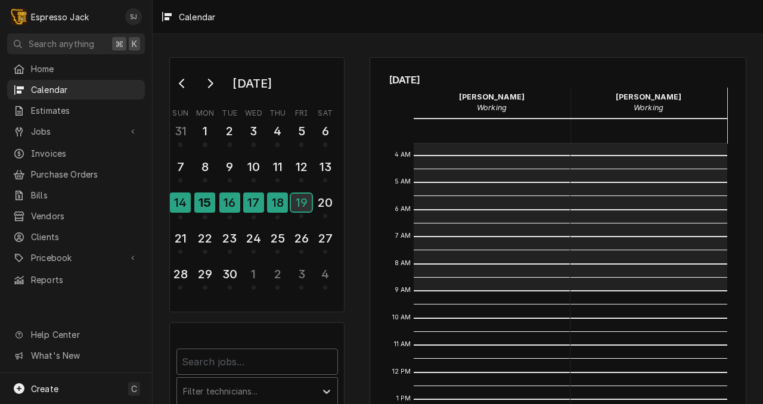
scroll to position [0, 0]
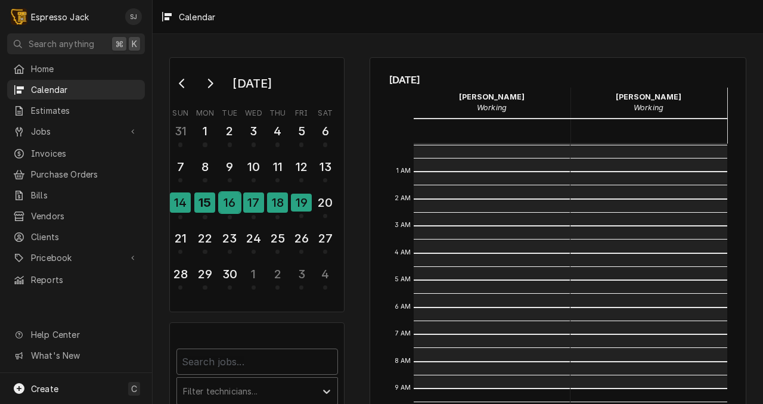
click at [230, 197] on div "16" at bounding box center [229, 203] width 21 height 20
click at [52, 88] on span "Calendar" at bounding box center [85, 89] width 108 height 13
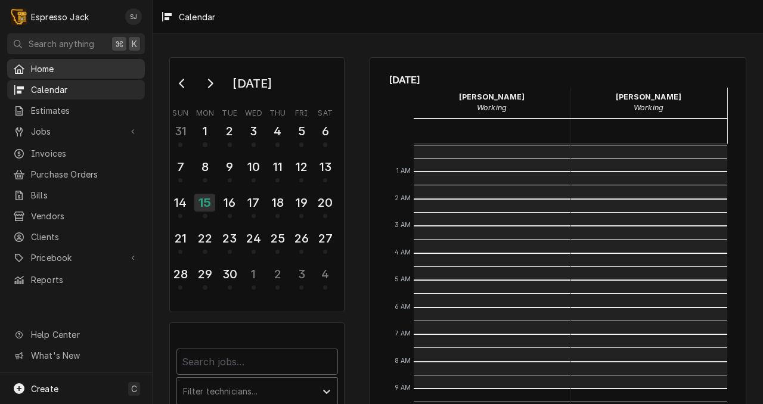
scroll to position [244, 0]
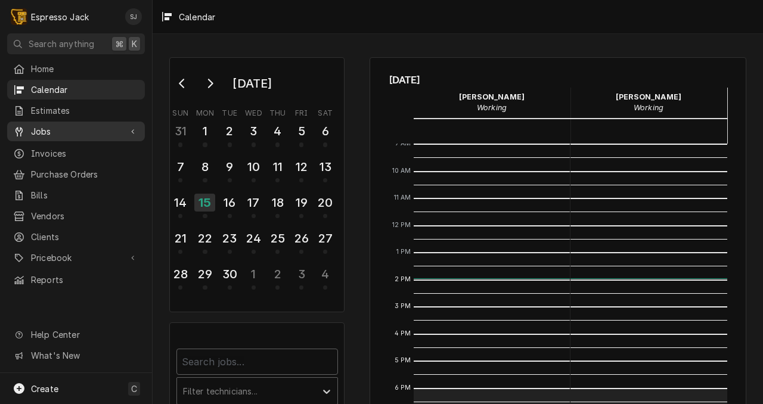
click at [41, 129] on span "Jobs" at bounding box center [76, 131] width 90 height 13
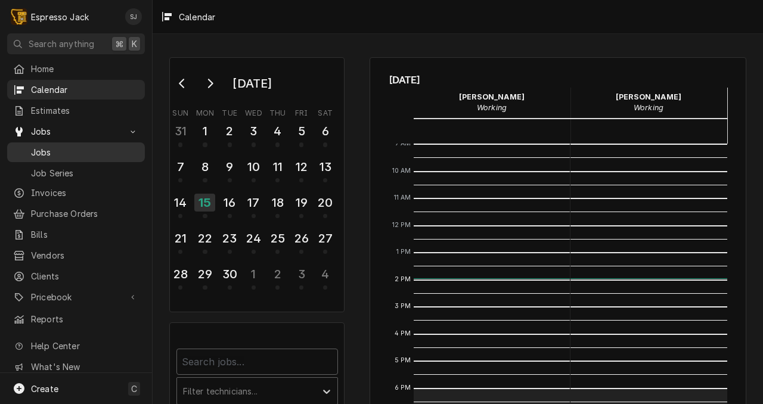
click at [40, 146] on span "Jobs" at bounding box center [85, 152] width 108 height 13
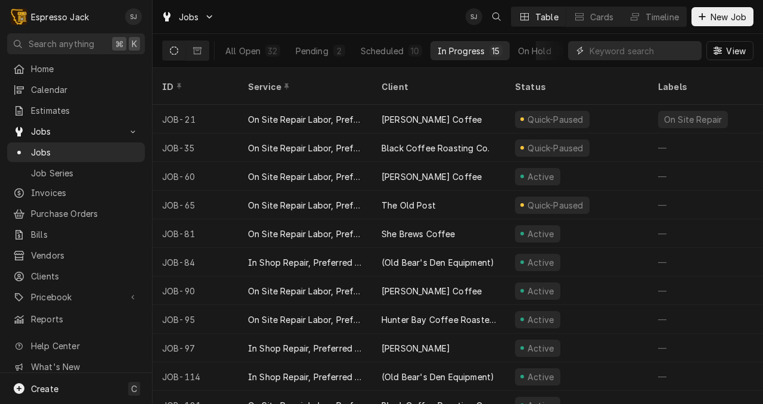
click at [618, 54] on input "Dynamic Content Wrapper" at bounding box center [643, 50] width 106 height 19
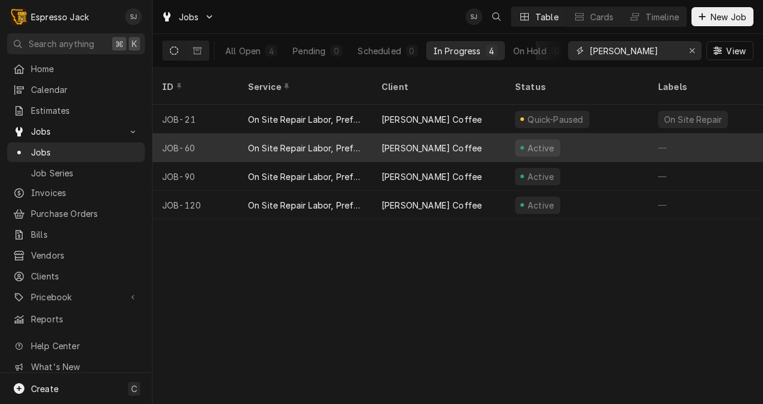
type input "[PERSON_NAME]"
click at [295, 142] on div "On Site Repair Labor, Prefered Rate, Regular Hours" at bounding box center [305, 148] width 114 height 13
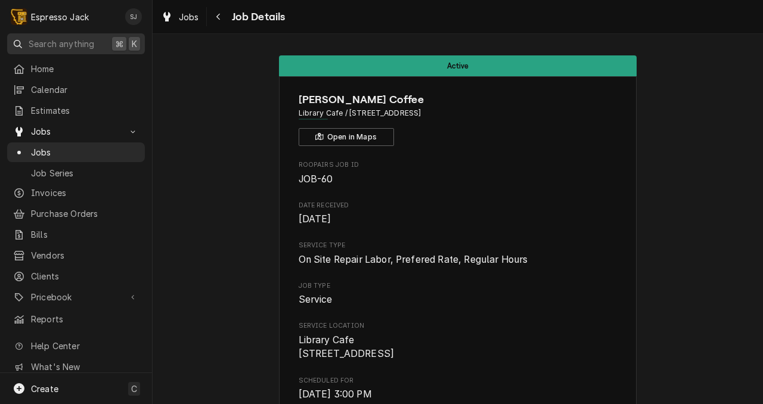
click at [50, 46] on span "Search anything" at bounding box center [62, 44] width 66 height 13
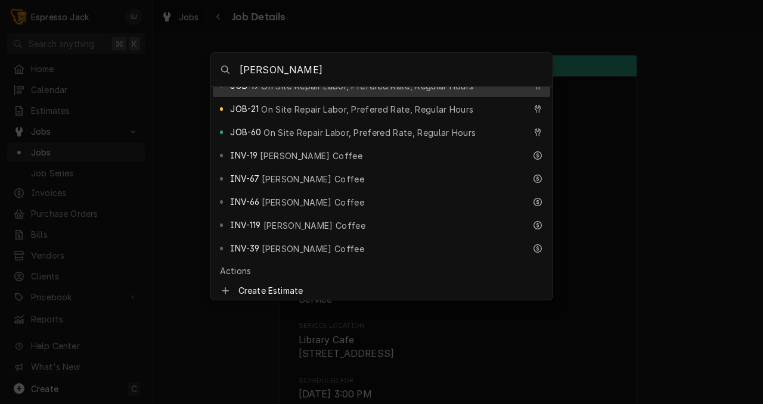
scroll to position [135, 0]
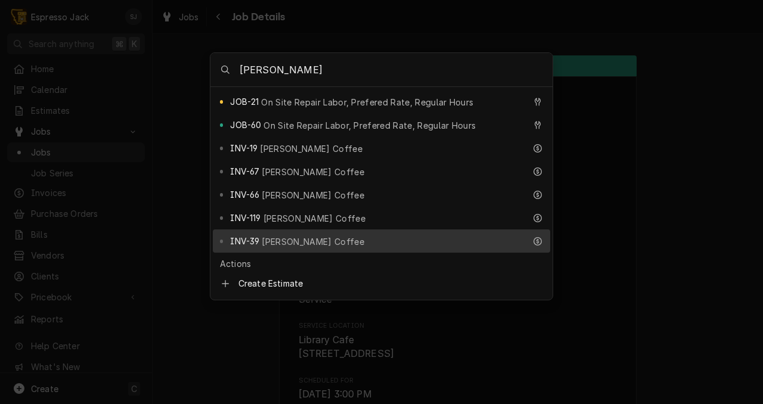
type input "clyde"
click at [538, 237] on icon "Suggestions" at bounding box center [537, 241] width 8 height 8
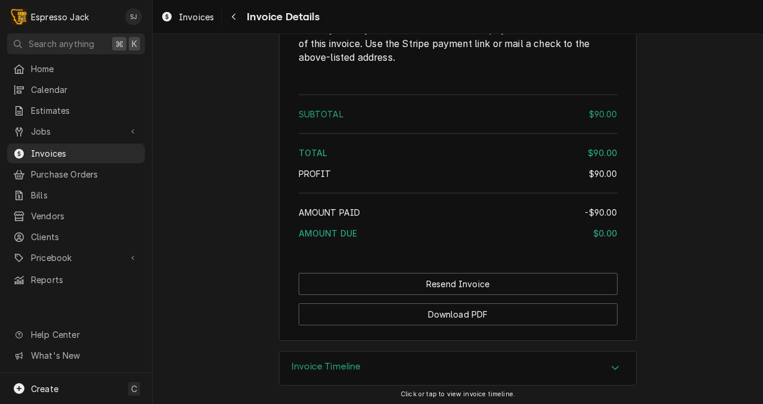
scroll to position [1345, 0]
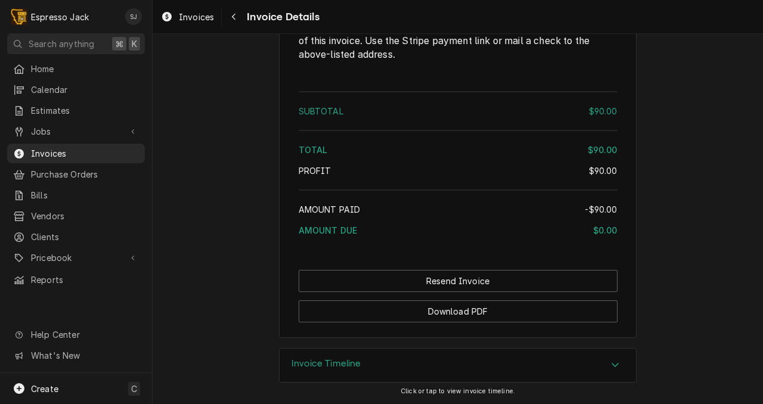
click at [295, 361] on h3 "Invoice Timeline" at bounding box center [326, 363] width 70 height 11
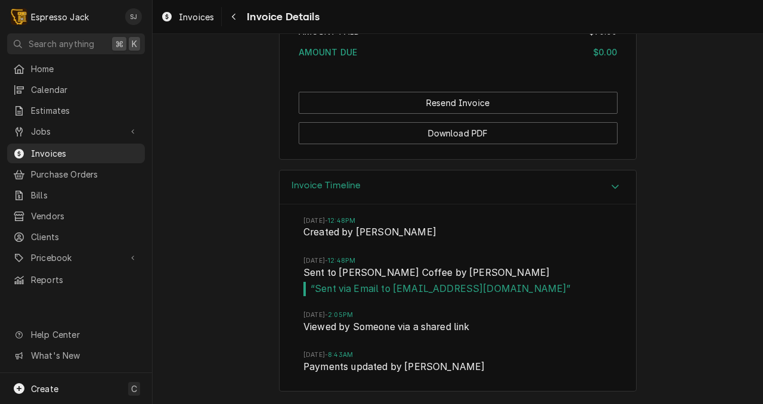
scroll to position [1522, 0]
click at [234, 15] on icon "Navigate back" at bounding box center [234, 17] width 4 height 7
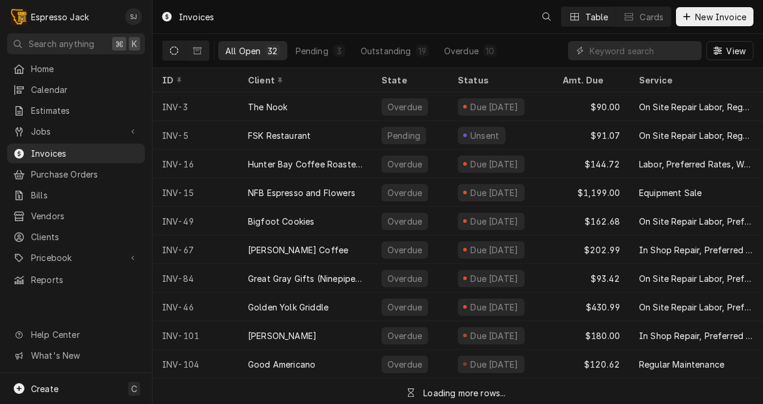
click at [167, 18] on div "Invoices" at bounding box center [187, 17] width 63 height 20
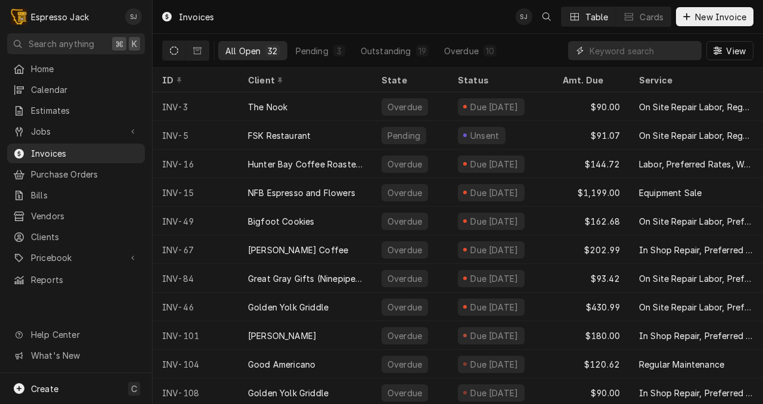
click at [619, 47] on input "Dynamic Content Wrapper" at bounding box center [643, 50] width 106 height 19
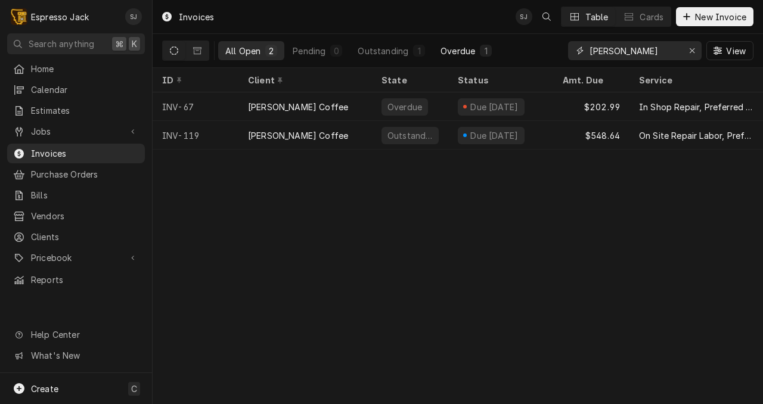
type input "[PERSON_NAME]"
click at [457, 46] on div "Overdue" at bounding box center [458, 51] width 35 height 13
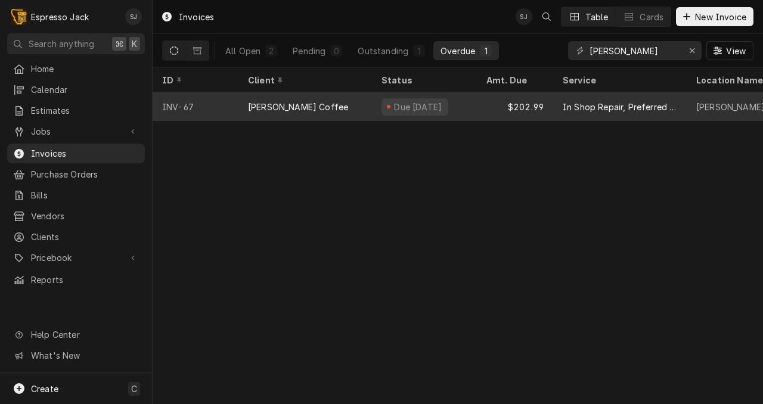
click at [563, 106] on div "In Shop Repair, Preferred Rate" at bounding box center [620, 107] width 114 height 13
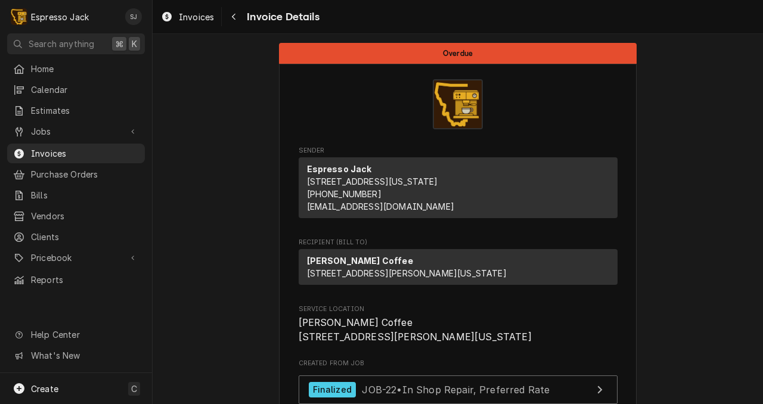
click at [234, 17] on icon "Navigate back" at bounding box center [233, 17] width 5 height 8
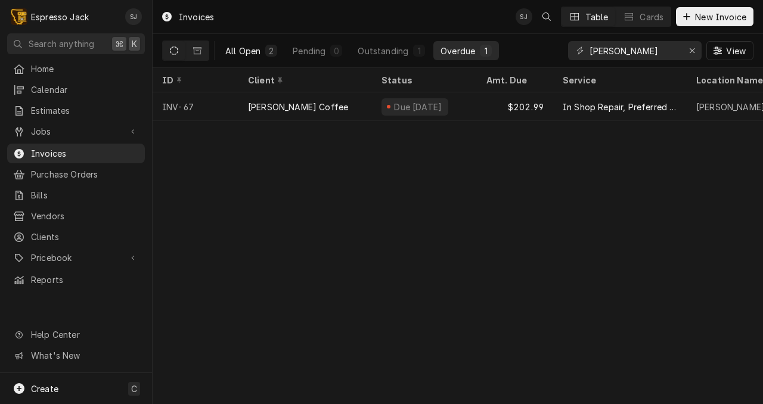
click at [255, 48] on div "All Open" at bounding box center [242, 51] width 35 height 13
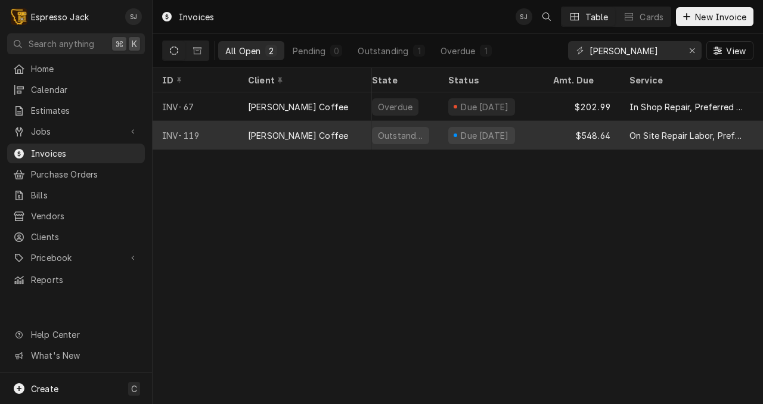
scroll to position [0, 11]
click at [273, 132] on div "[PERSON_NAME] Coffee" at bounding box center [298, 135] width 100 height 13
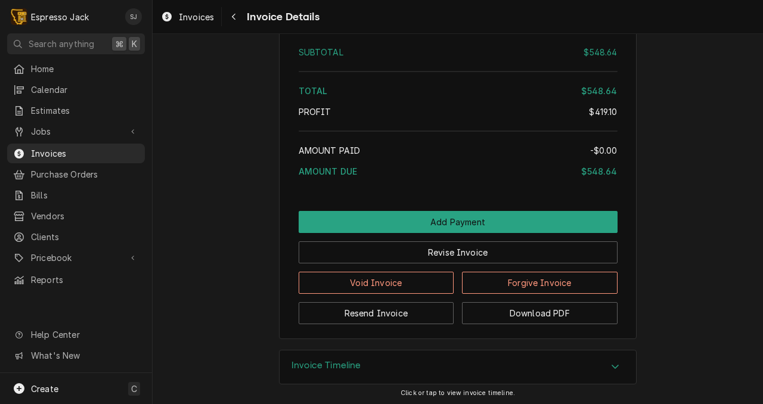
scroll to position [2068, 0]
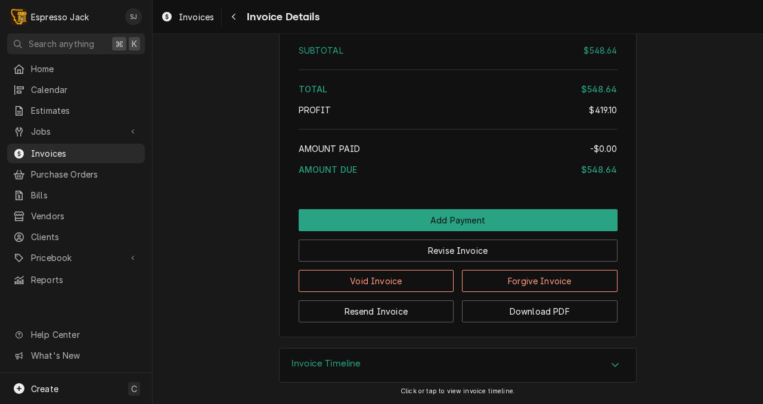
click at [322, 364] on h3 "Invoice Timeline" at bounding box center [326, 363] width 70 height 11
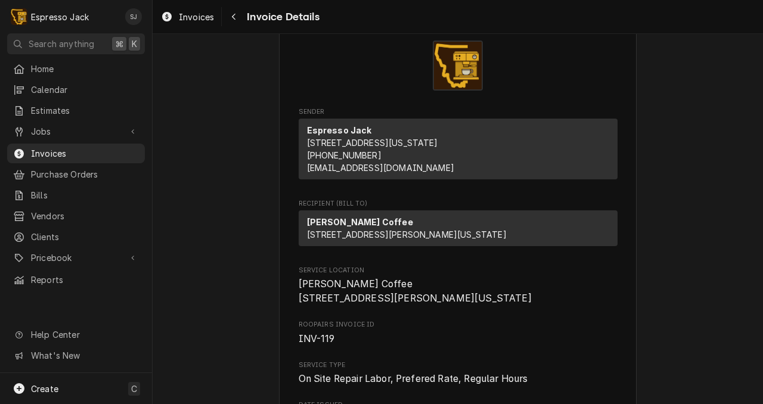
scroll to position [0, 0]
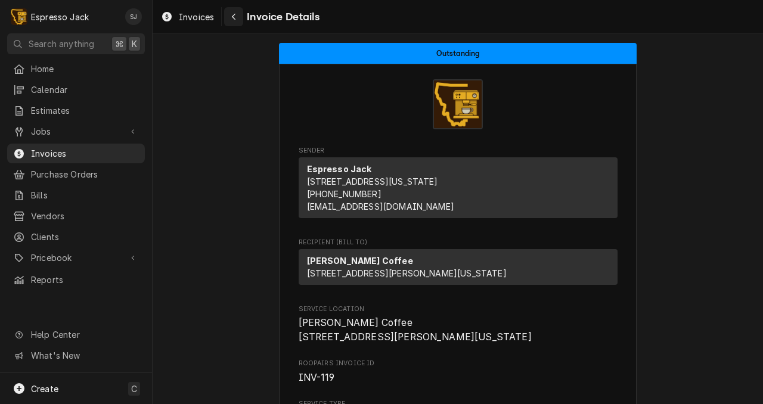
click at [231, 14] on div "Navigate back" at bounding box center [234, 17] width 12 height 12
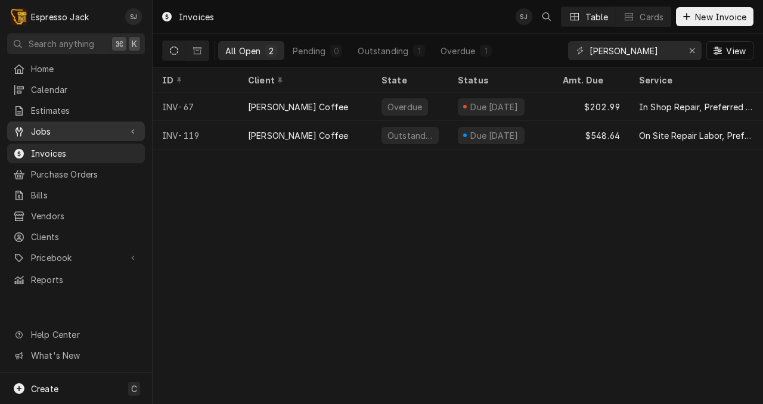
click at [46, 125] on span "Jobs" at bounding box center [76, 131] width 90 height 13
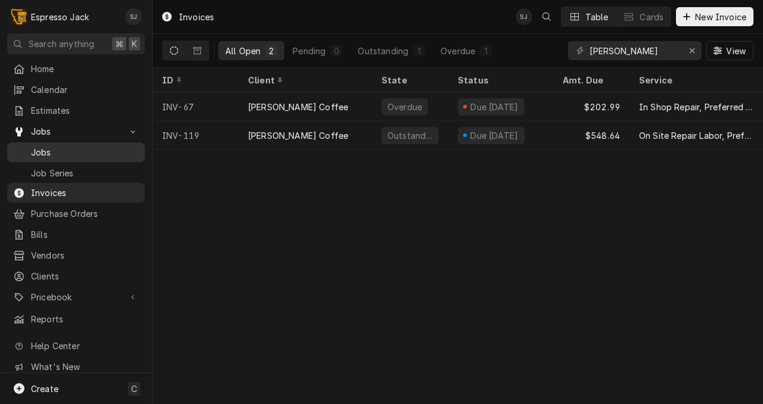
click at [39, 150] on span "Jobs" at bounding box center [85, 152] width 108 height 13
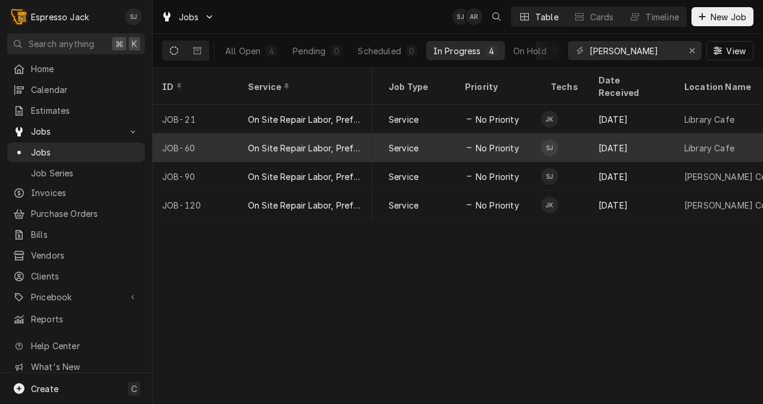
scroll to position [0, 413]
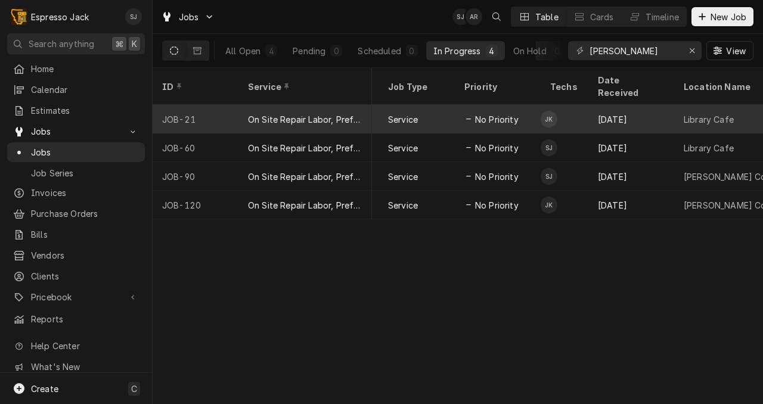
click at [314, 113] on div "On Site Repair Labor, Prefered Rate, Regular Hours" at bounding box center [305, 119] width 114 height 13
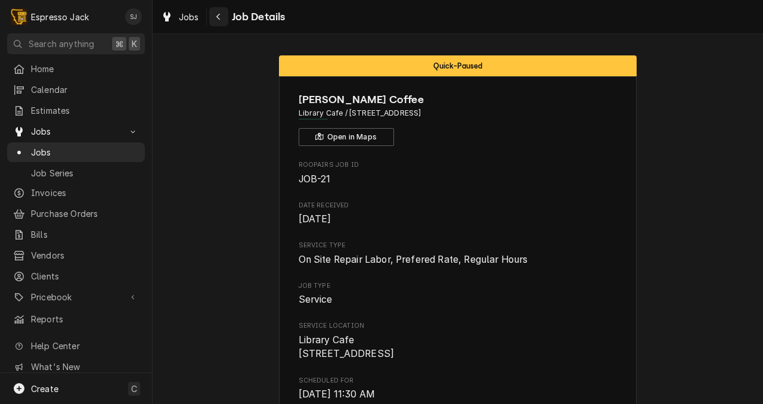
click at [218, 17] on icon "Navigate back" at bounding box center [218, 17] width 5 height 8
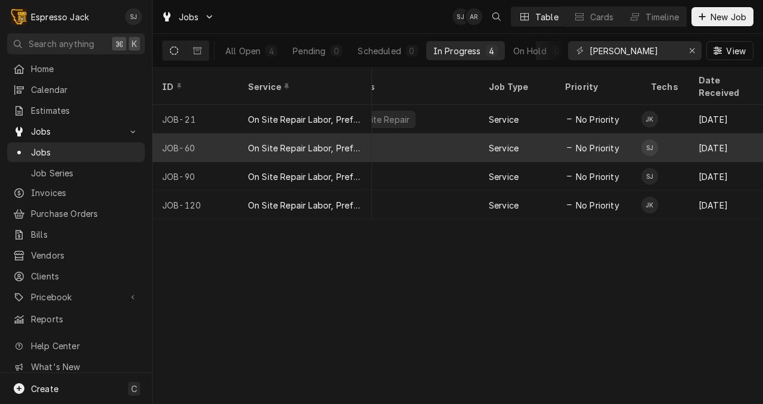
scroll to position [0, 320]
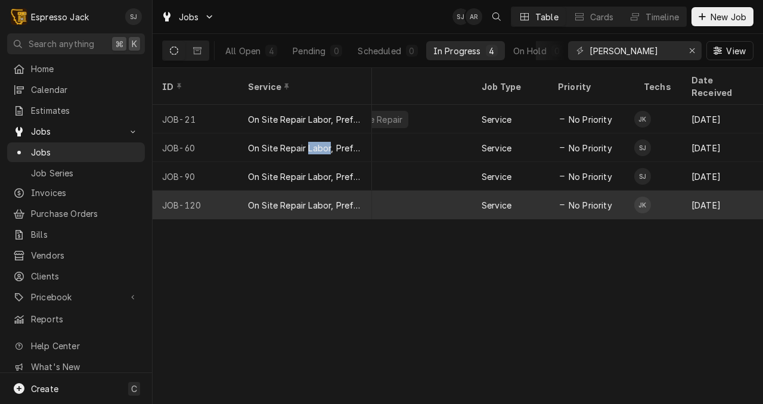
click at [287, 142] on div "On Site Repair Labor, Prefered Rate, Regular Hours" at bounding box center [305, 148] width 114 height 13
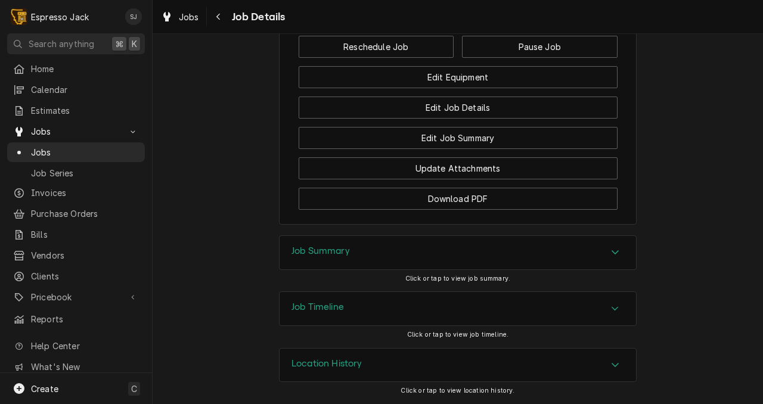
scroll to position [835, 0]
click at [334, 253] on h3 "Job Summary" at bounding box center [320, 251] width 58 height 11
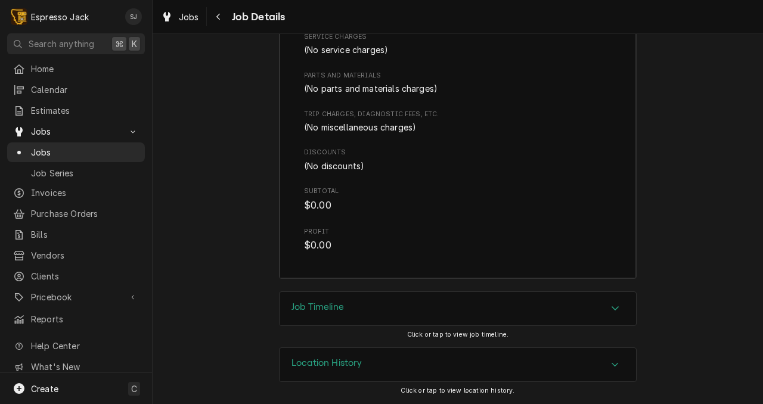
scroll to position [1246, 0]
click at [320, 305] on h3 "Job Timeline" at bounding box center [317, 307] width 52 height 11
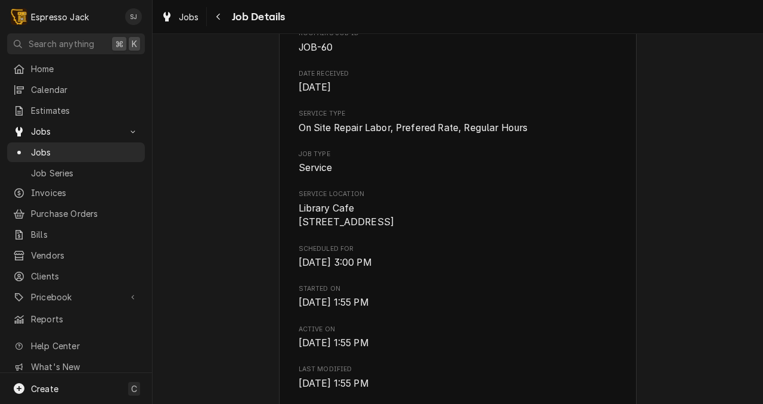
scroll to position [0, 0]
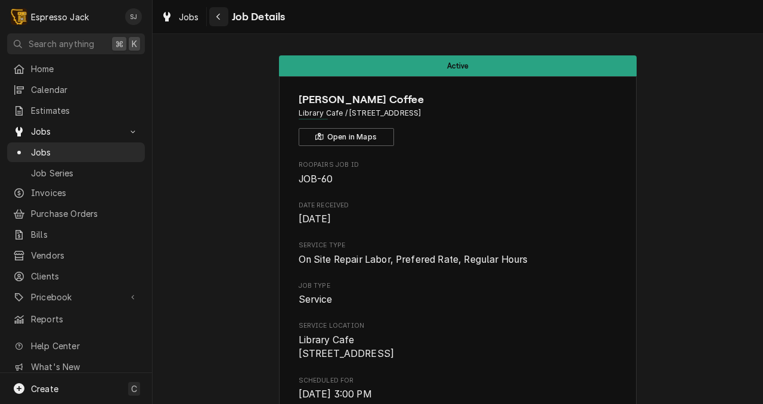
click at [219, 14] on icon "Navigate back" at bounding box center [218, 17] width 5 height 8
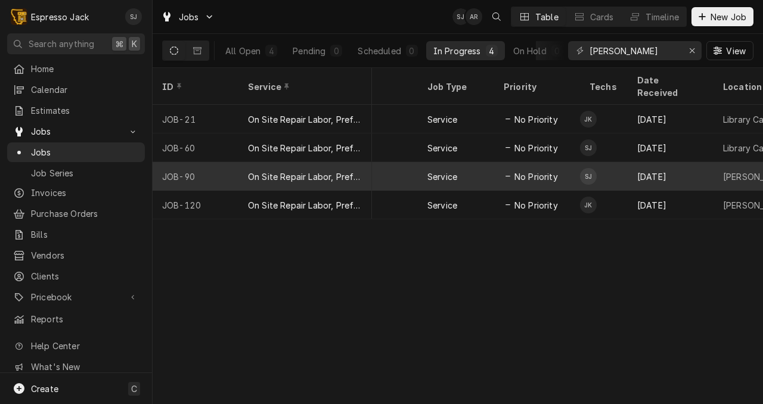
scroll to position [0, 376]
click at [353, 170] on div "On Site Repair Labor, Prefered Rate, Regular Hours" at bounding box center [305, 176] width 114 height 13
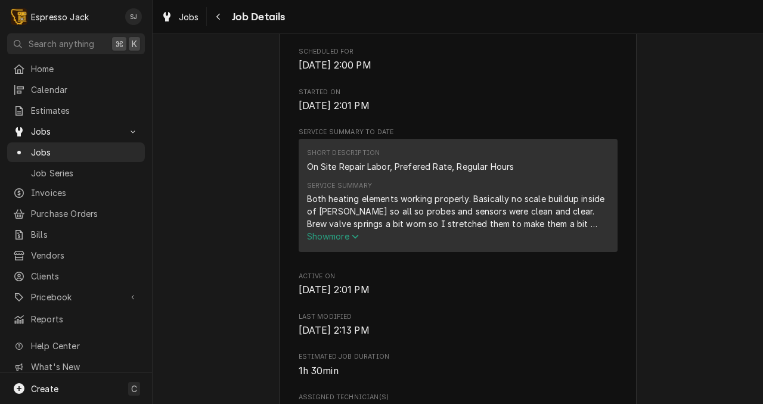
scroll to position [320, 0]
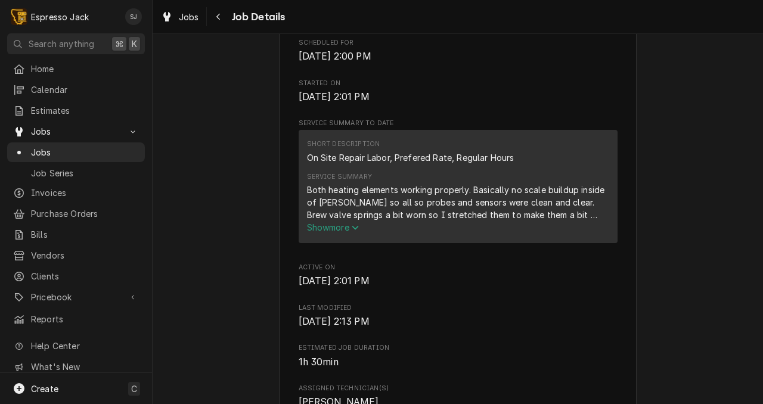
click at [322, 232] on span "Show more" at bounding box center [333, 227] width 52 height 10
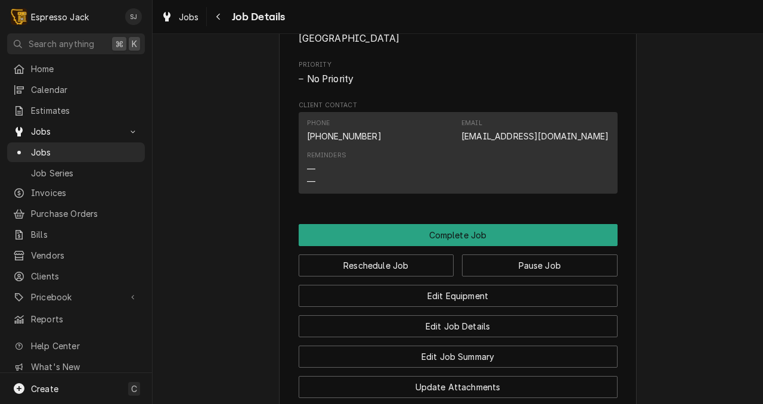
scroll to position [827, 0]
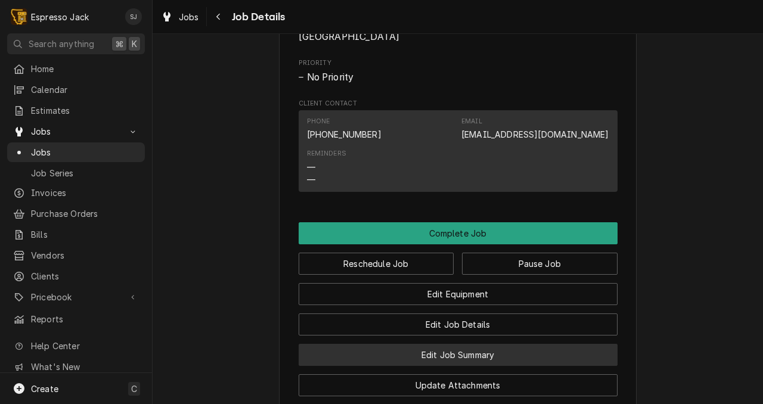
click at [417, 344] on button "Edit Job Summary" at bounding box center [458, 355] width 319 height 22
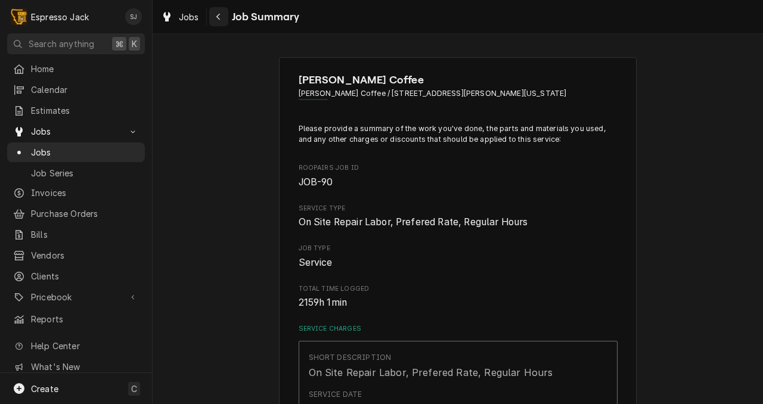
click at [216, 13] on icon "Navigate back" at bounding box center [218, 17] width 5 height 8
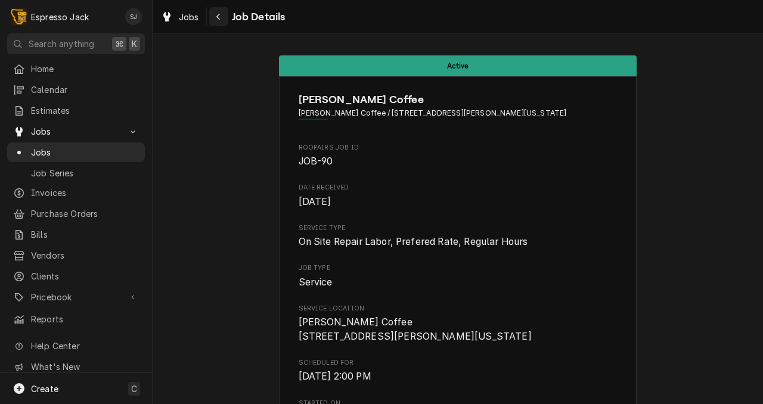
click at [215, 14] on div "Navigate back" at bounding box center [219, 17] width 12 height 12
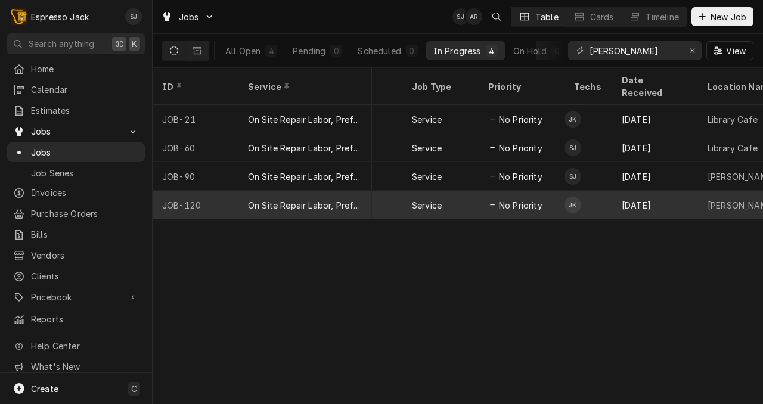
scroll to position [0, 390]
click at [314, 199] on div "On Site Repair Labor, Prefered Rate, Regular Hours" at bounding box center [305, 205] width 114 height 13
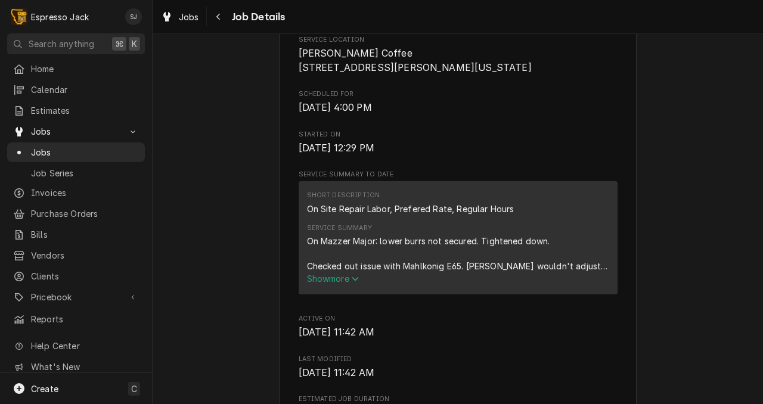
scroll to position [269, 0]
click at [322, 283] on span "Show more" at bounding box center [333, 278] width 52 height 10
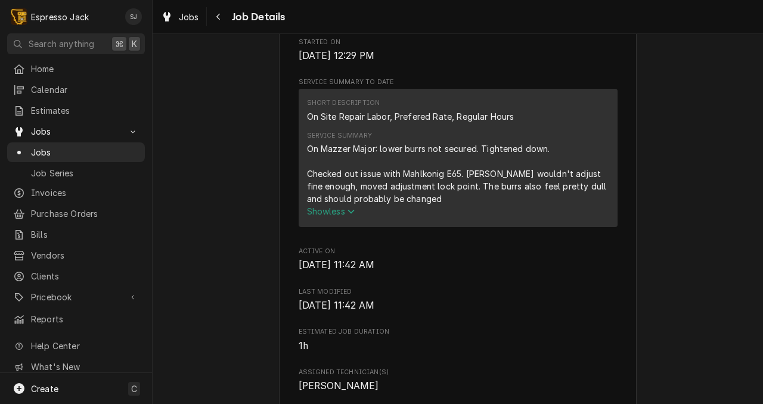
scroll to position [0, 0]
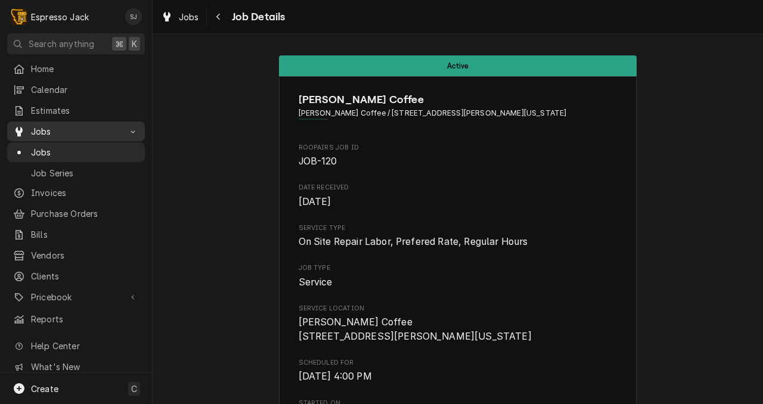
click at [33, 126] on span "Jobs" at bounding box center [76, 131] width 90 height 13
click at [216, 19] on icon "Navigate back" at bounding box center [218, 17] width 5 height 8
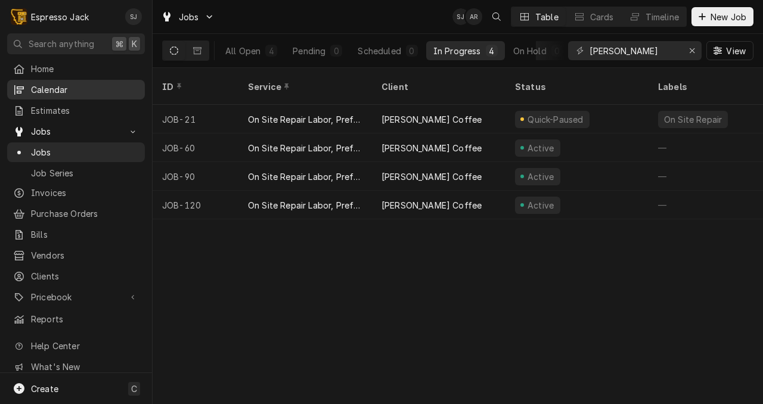
click at [54, 89] on span "Calendar" at bounding box center [85, 89] width 108 height 13
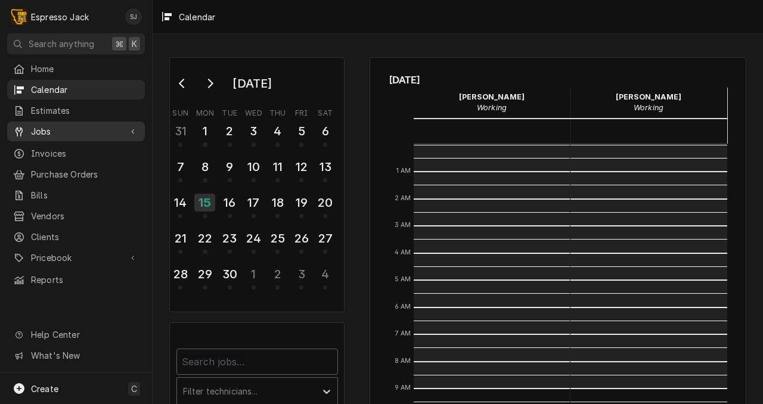
click at [51, 126] on span "Jobs" at bounding box center [76, 131] width 90 height 13
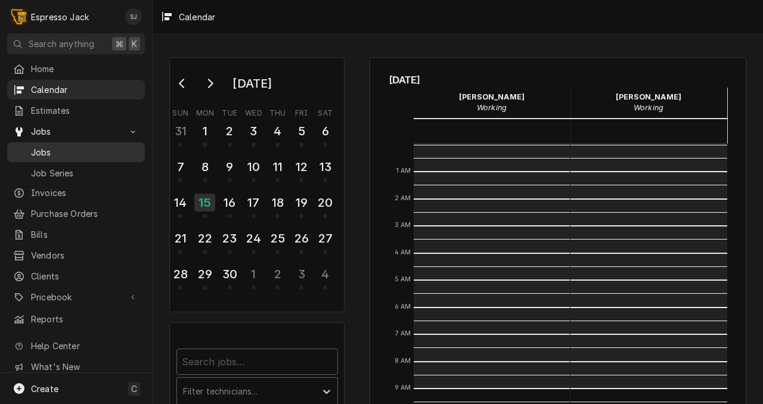
click at [60, 150] on span "Jobs" at bounding box center [85, 152] width 108 height 13
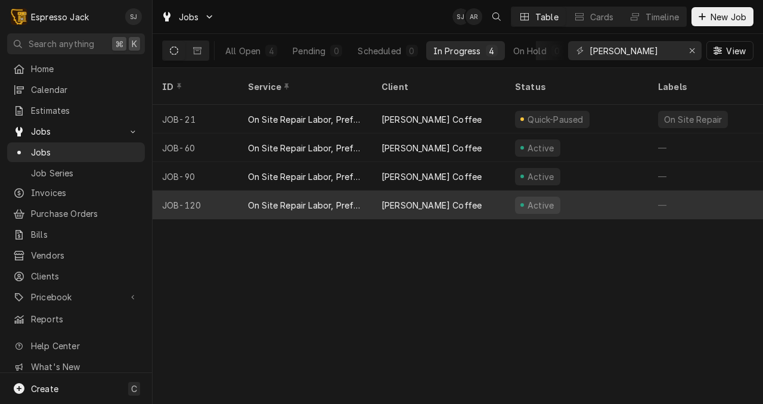
click at [302, 199] on div "On Site Repair Labor, Prefered Rate, Regular Hours" at bounding box center [305, 205] width 114 height 13
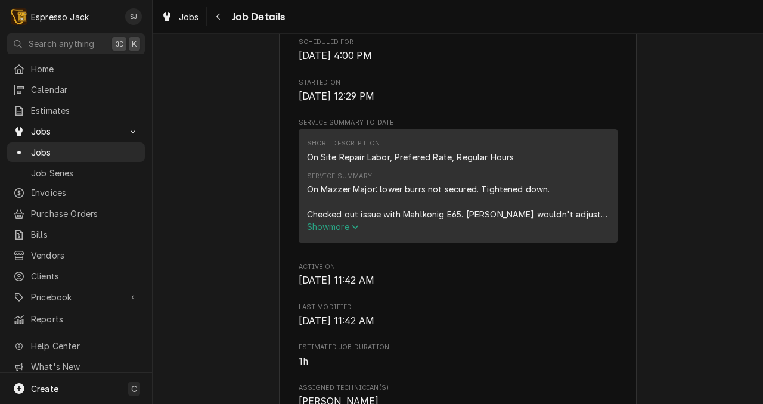
scroll to position [322, 0]
click at [322, 231] on span "Show more" at bounding box center [333, 226] width 52 height 10
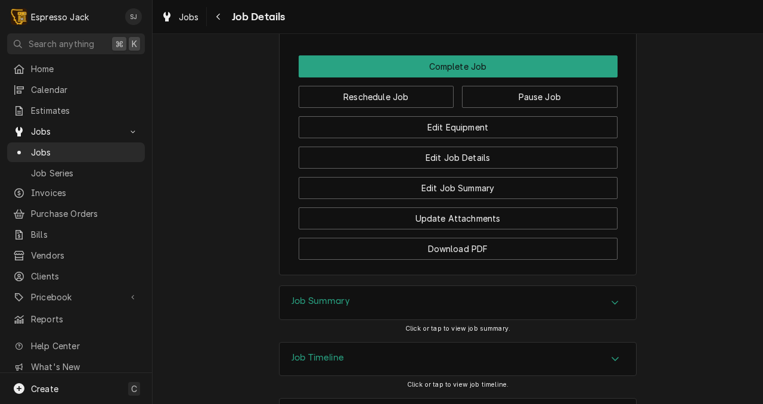
scroll to position [986, 0]
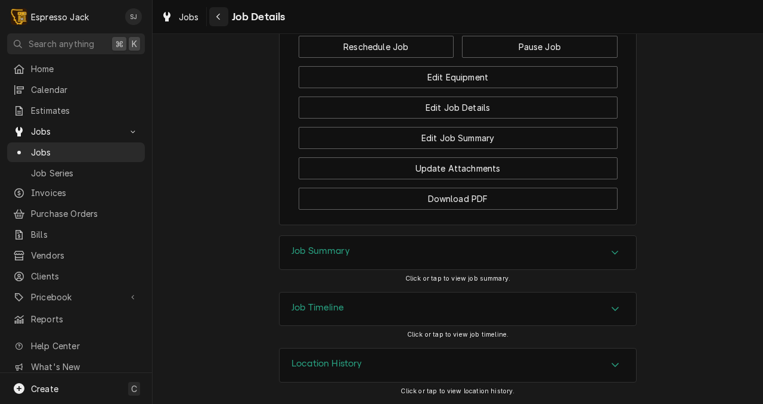
click at [222, 14] on div "Navigate back" at bounding box center [219, 17] width 12 height 12
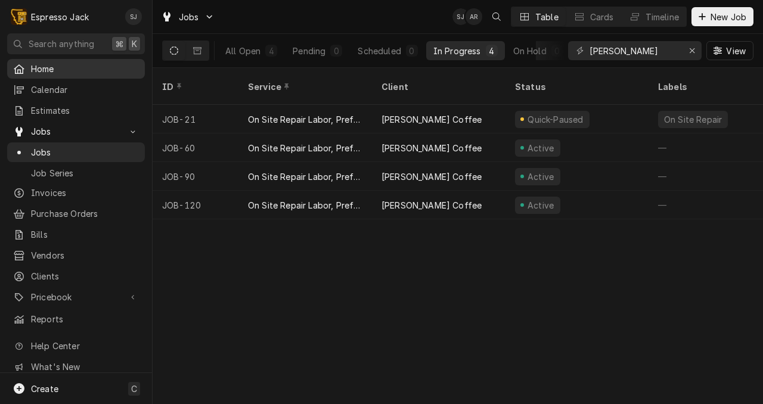
click at [42, 69] on span "Home" at bounding box center [85, 69] width 108 height 13
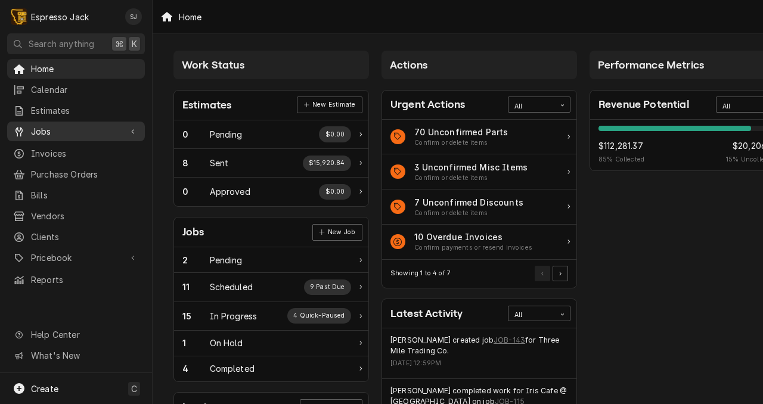
click at [39, 127] on span "Jobs" at bounding box center [76, 131] width 90 height 13
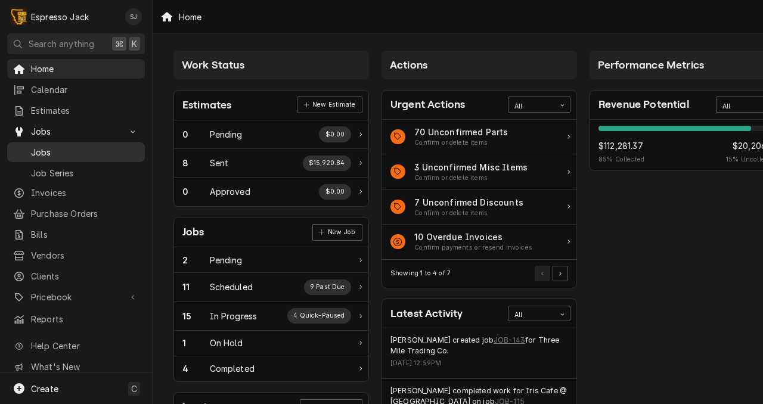
click at [42, 148] on span "Jobs" at bounding box center [85, 152] width 108 height 13
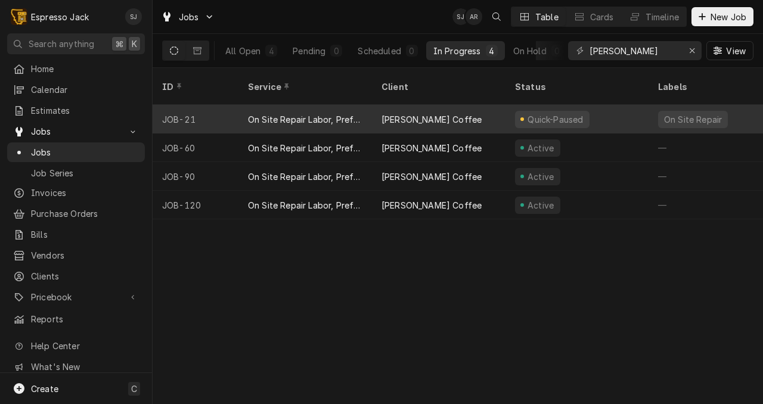
drag, startPoint x: 309, startPoint y: 103, endPoint x: 309, endPoint y: 95, distance: 7.7
click at [309, 113] on div "On Site Repair Labor, Prefered Rate, Regular Hours" at bounding box center [305, 119] width 114 height 13
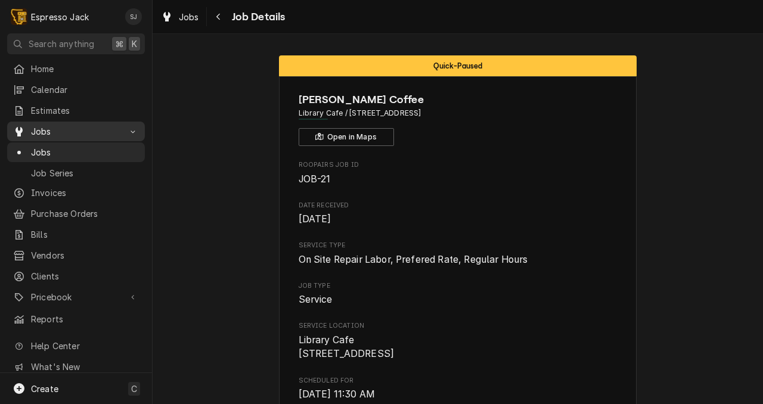
click at [40, 134] on div "Jobs" at bounding box center [76, 131] width 133 height 15
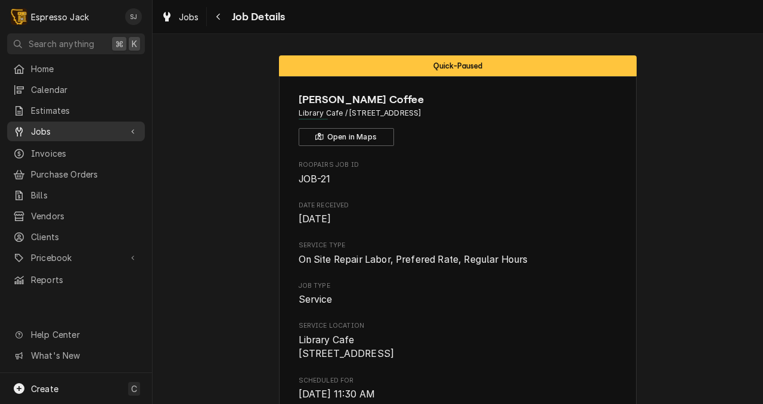
click at [40, 134] on div "Jobs" at bounding box center [76, 131] width 133 height 15
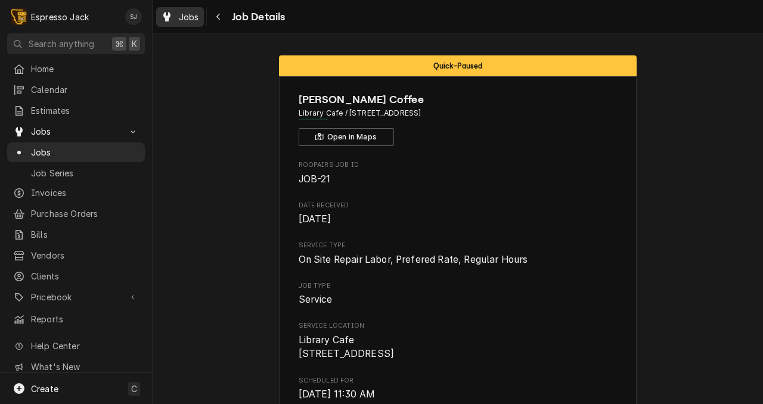
click at [184, 18] on span "Jobs" at bounding box center [189, 17] width 20 height 13
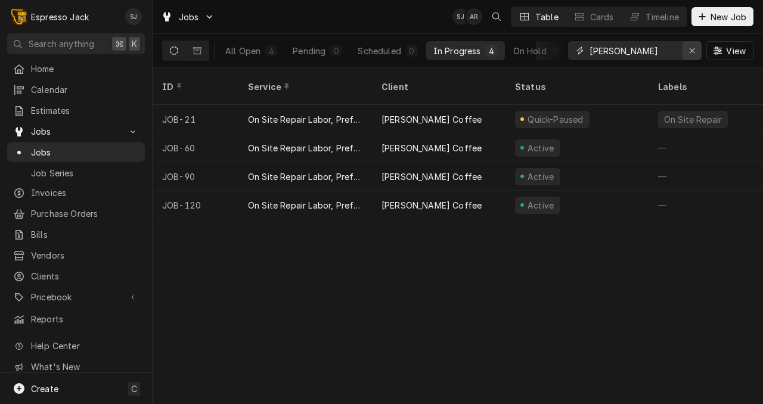
click at [692, 48] on icon "Erase input" at bounding box center [692, 50] width 7 height 8
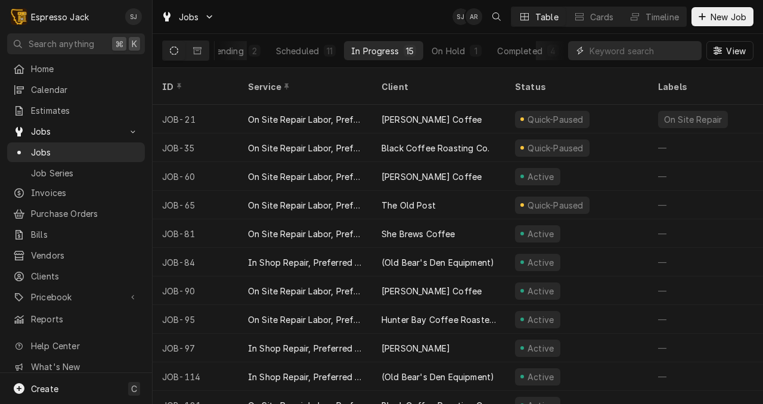
scroll to position [0, 85]
click at [513, 52] on div "Completed" at bounding box center [519, 51] width 45 height 13
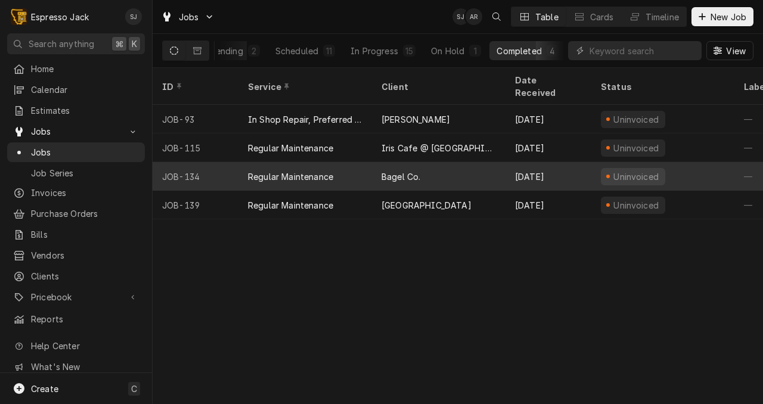
click at [293, 170] on div "Regular Maintenance" at bounding box center [290, 176] width 85 height 13
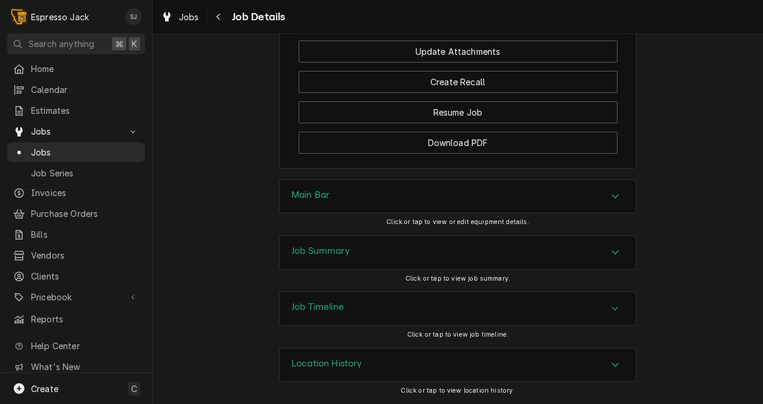
scroll to position [967, 0]
click at [339, 255] on h3 "Job Summary" at bounding box center [320, 251] width 58 height 11
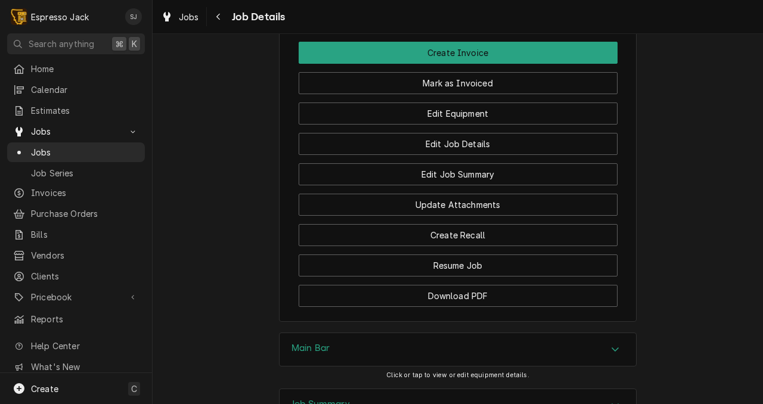
scroll to position [796, 0]
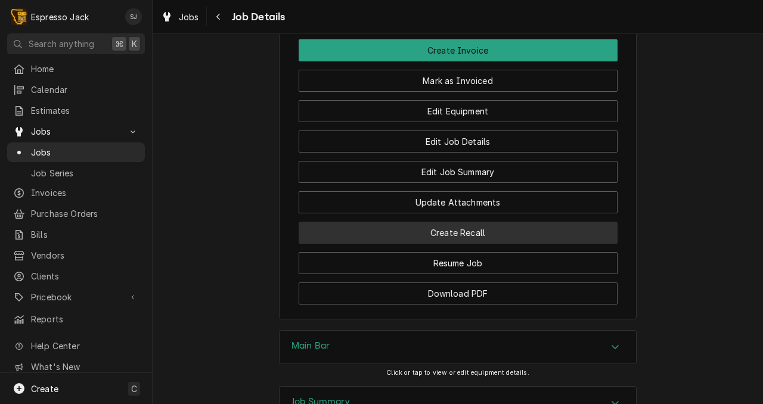
click at [492, 244] on button "Create Recall" at bounding box center [458, 233] width 319 height 22
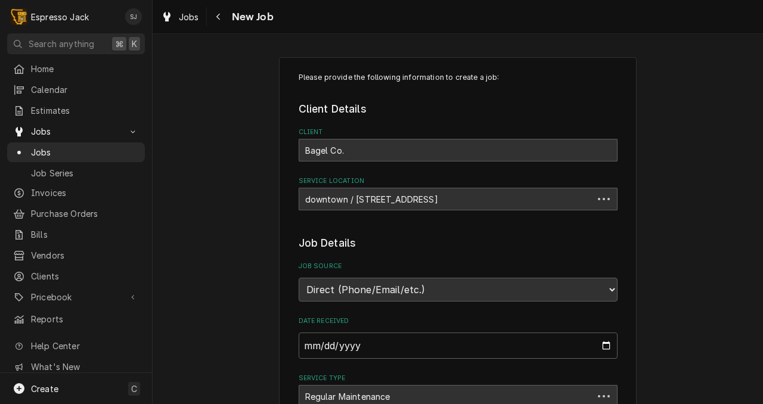
type textarea "x"
click at [218, 15] on icon "Navigate back" at bounding box center [218, 17] width 5 height 8
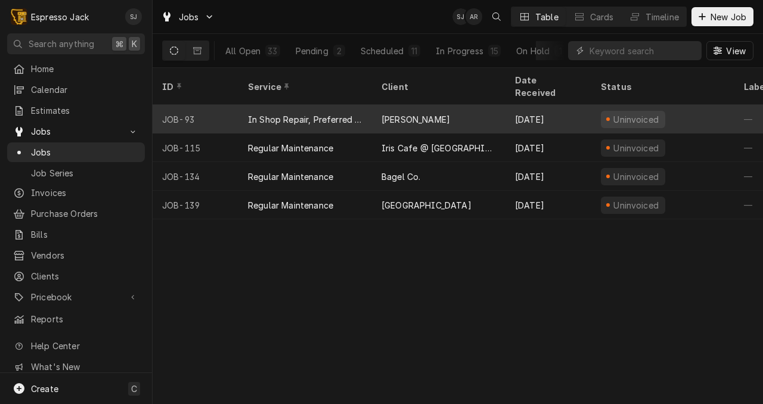
click at [317, 113] on div "In Shop Repair, Preferred Rate" at bounding box center [305, 119] width 114 height 13
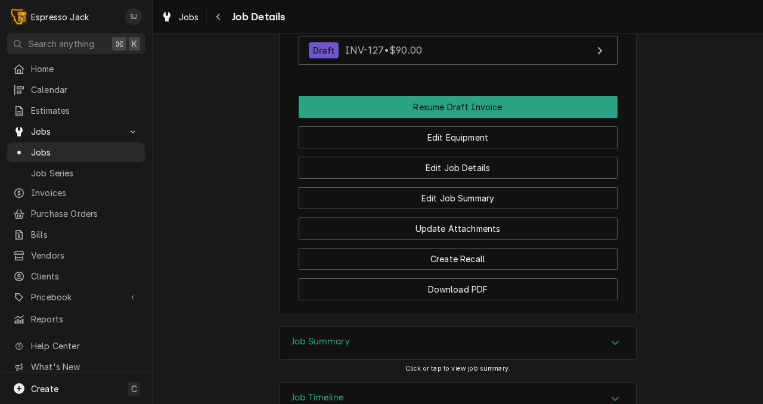
scroll to position [776, 0]
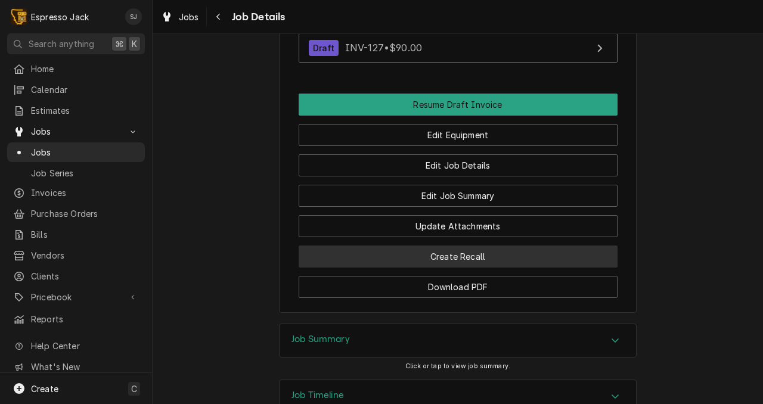
click at [420, 268] on button "Create Recall" at bounding box center [458, 257] width 319 height 22
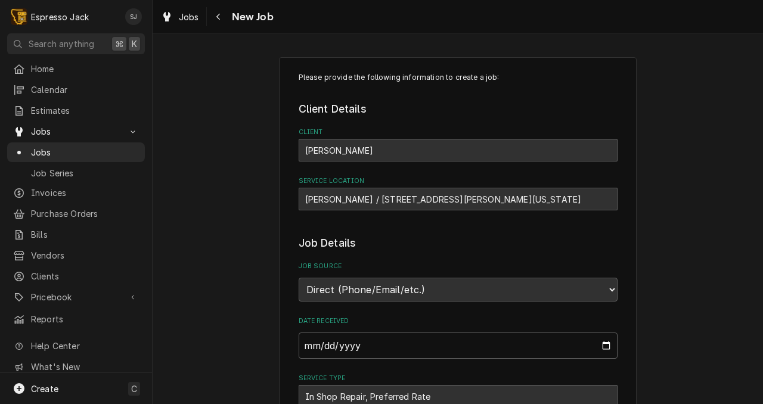
type textarea "x"
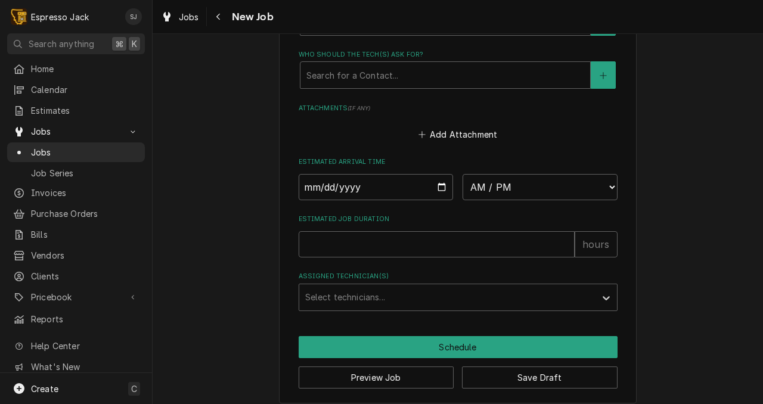
scroll to position [823, 0]
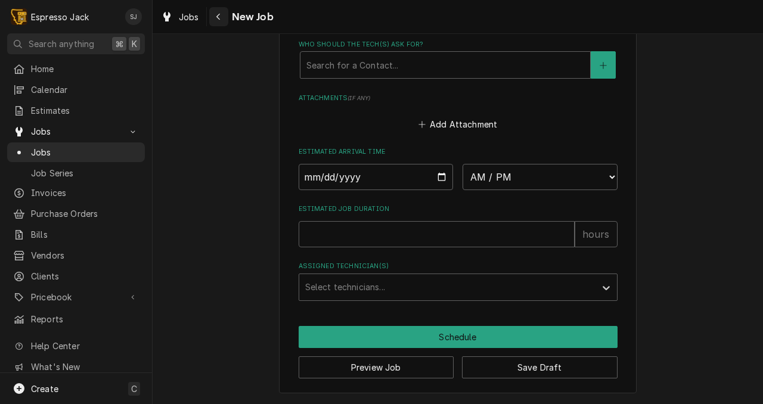
click at [216, 13] on icon "Navigate back" at bounding box center [218, 17] width 5 height 8
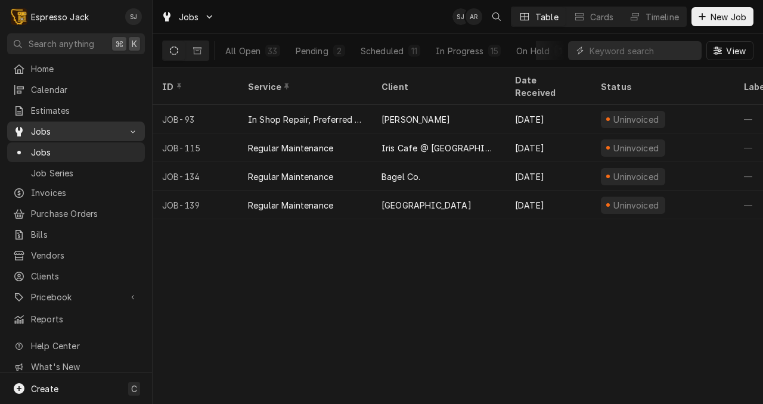
click at [42, 125] on span "Jobs" at bounding box center [76, 131] width 90 height 13
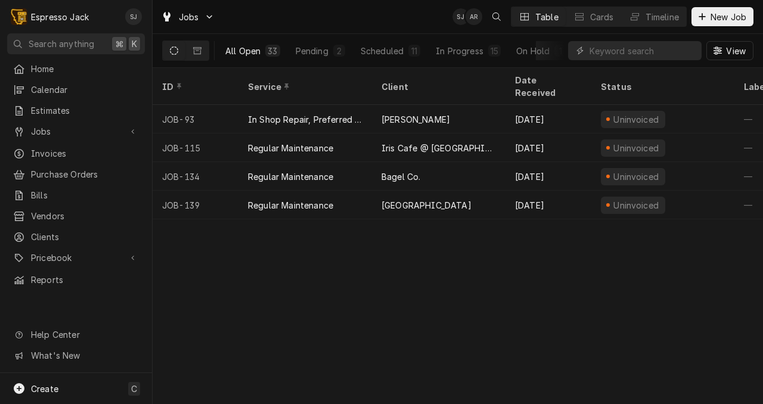
click at [249, 53] on div "All Open" at bounding box center [242, 51] width 35 height 13
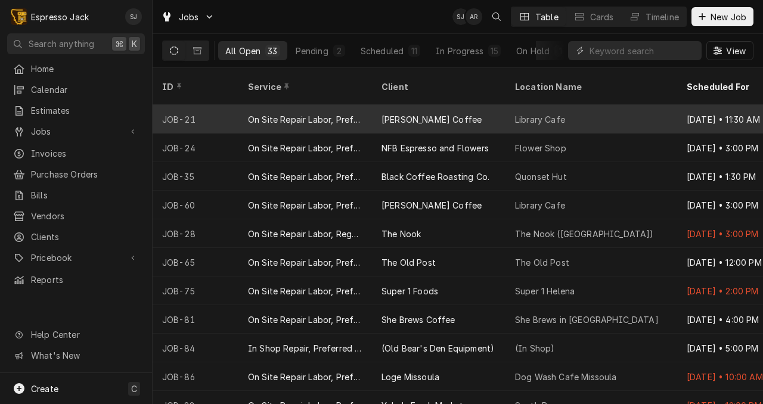
click at [296, 113] on div "On Site Repair Labor, Prefered Rate, Regular Hours" at bounding box center [305, 119] width 114 height 13
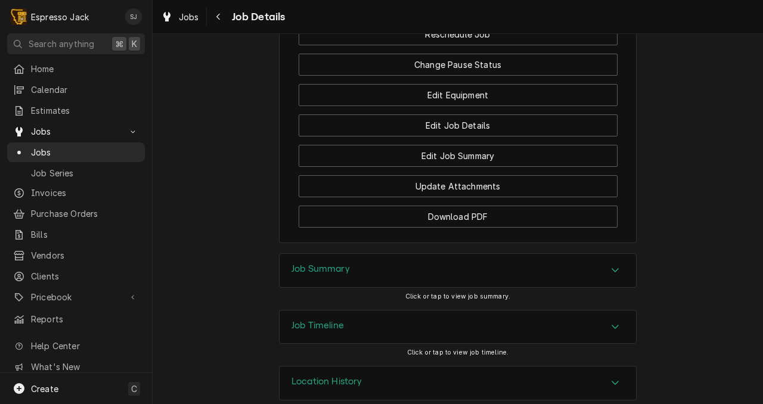
scroll to position [978, 0]
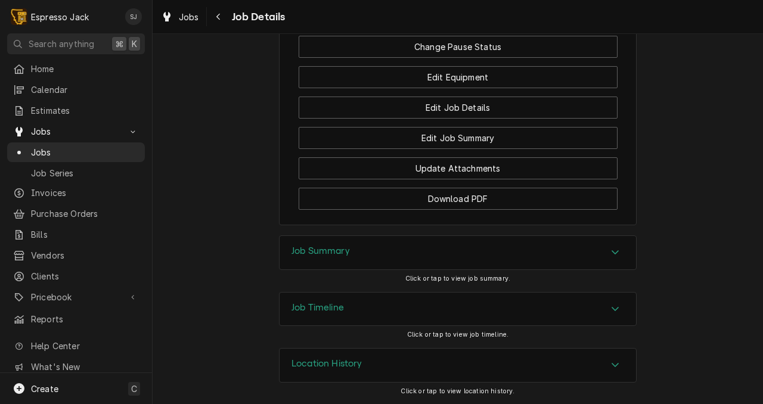
click at [474, 315] on div "Job Timeline" at bounding box center [458, 309] width 356 height 33
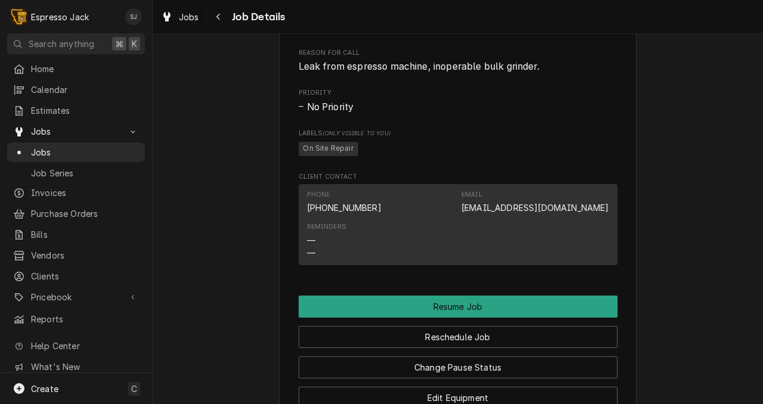
scroll to position [0, 0]
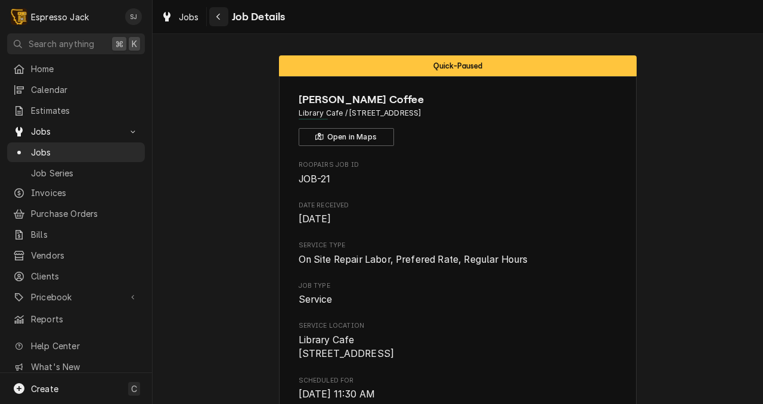
click at [219, 15] on icon "Navigate back" at bounding box center [218, 17] width 5 height 8
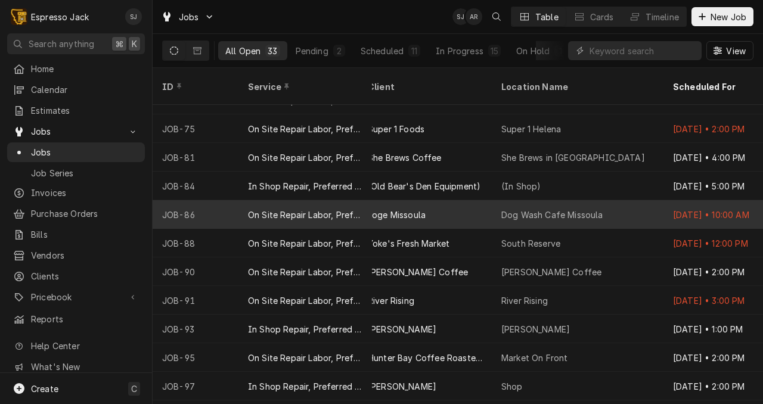
scroll to position [162, 0]
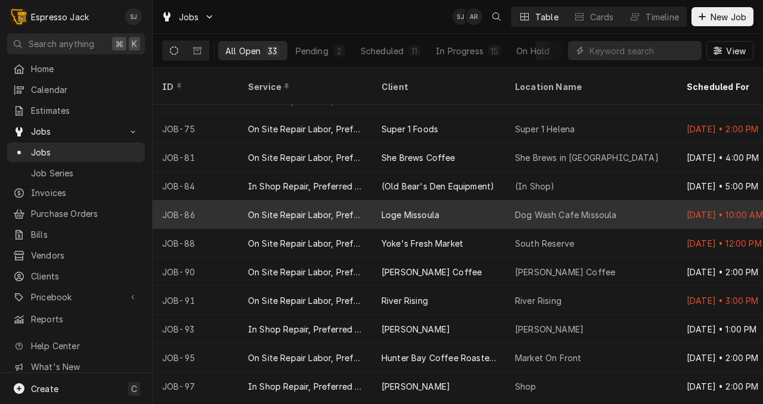
click at [328, 209] on div "On Site Repair Labor, Prefered Rate, Regular Hours" at bounding box center [305, 215] width 114 height 13
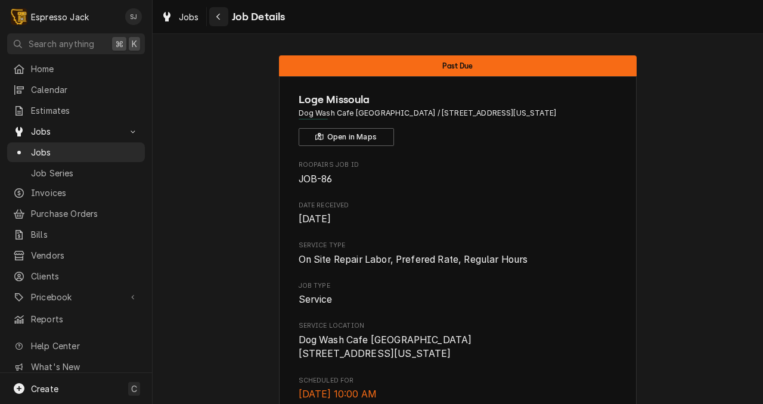
click at [219, 17] on icon "Navigate back" at bounding box center [218, 17] width 5 height 8
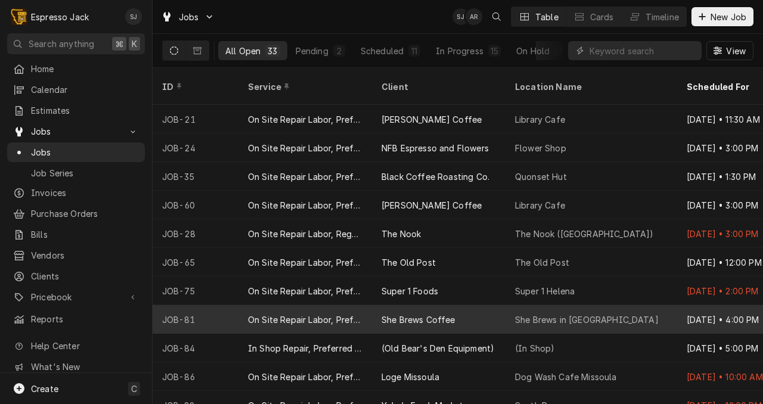
click at [396, 314] on div "She Brews Coffee" at bounding box center [418, 320] width 74 height 13
